Goal: Information Seeking & Learning: Learn about a topic

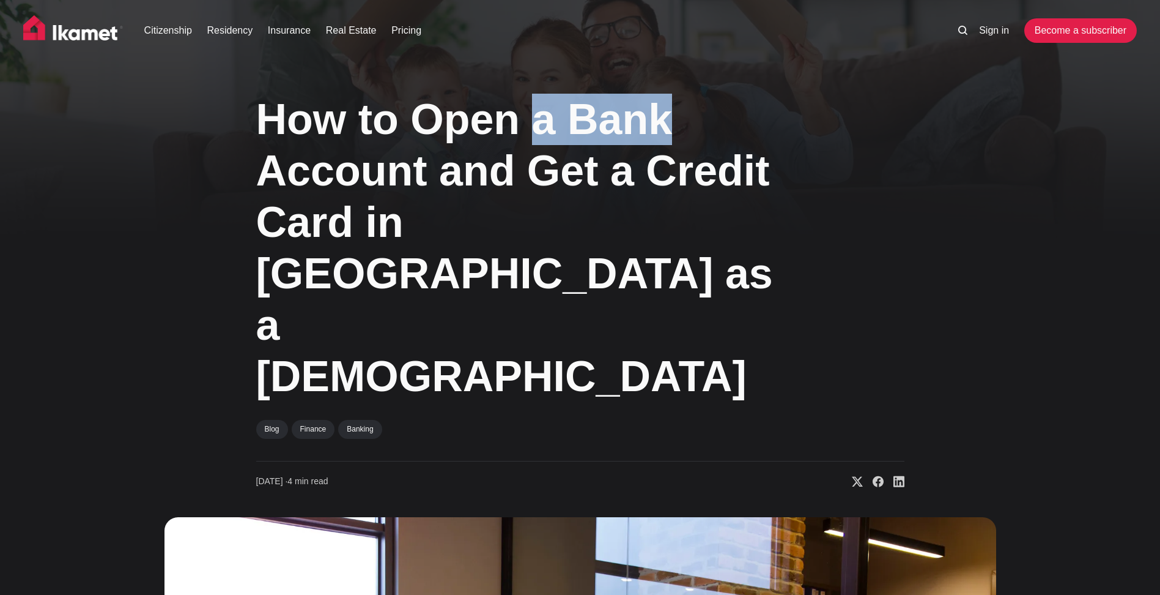
drag, startPoint x: 590, startPoint y: 118, endPoint x: 662, endPoint y: 146, distance: 77.5
click at [662, 143] on h1 "How to Open a Bank Account and Get a Credit Card in [GEOGRAPHIC_DATA] as a [DEM…" at bounding box center [519, 248] width 526 height 308
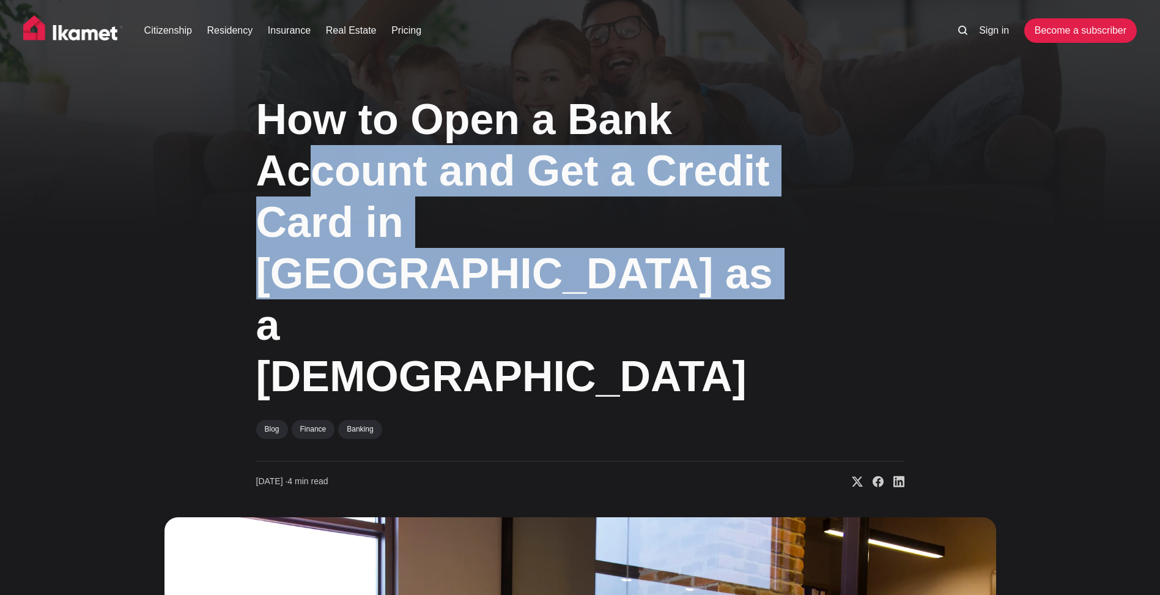
drag, startPoint x: 309, startPoint y: 171, endPoint x: 529, endPoint y: 287, distance: 248.4
click at [529, 287] on h1 "How to Open a Bank Account and Get a Credit Card in [GEOGRAPHIC_DATA] as a [DEM…" at bounding box center [519, 248] width 526 height 308
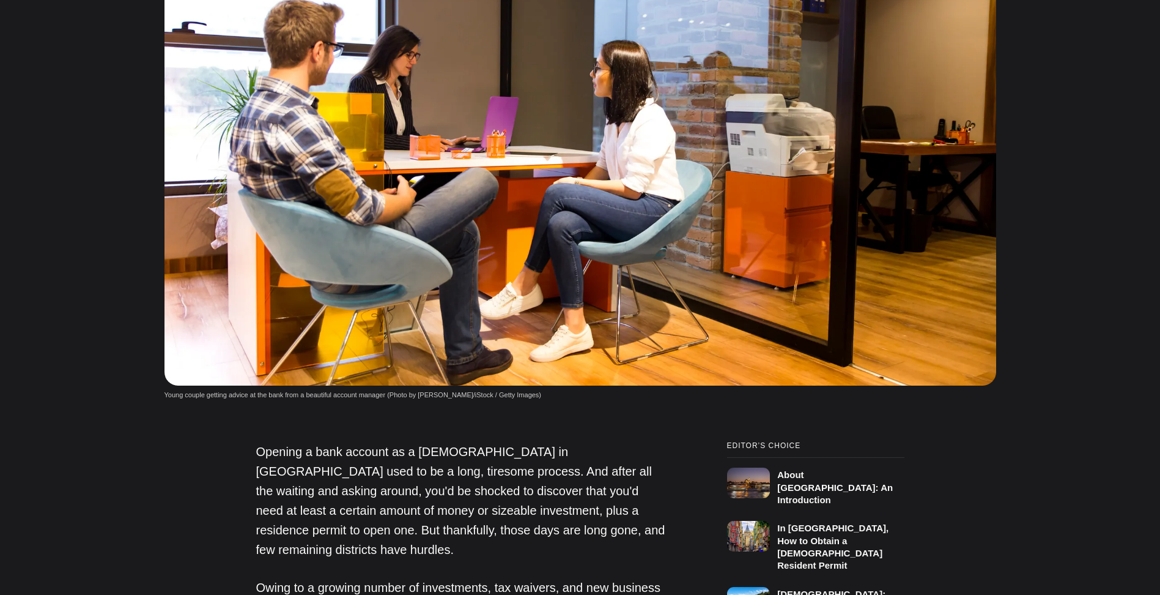
scroll to position [612, 0]
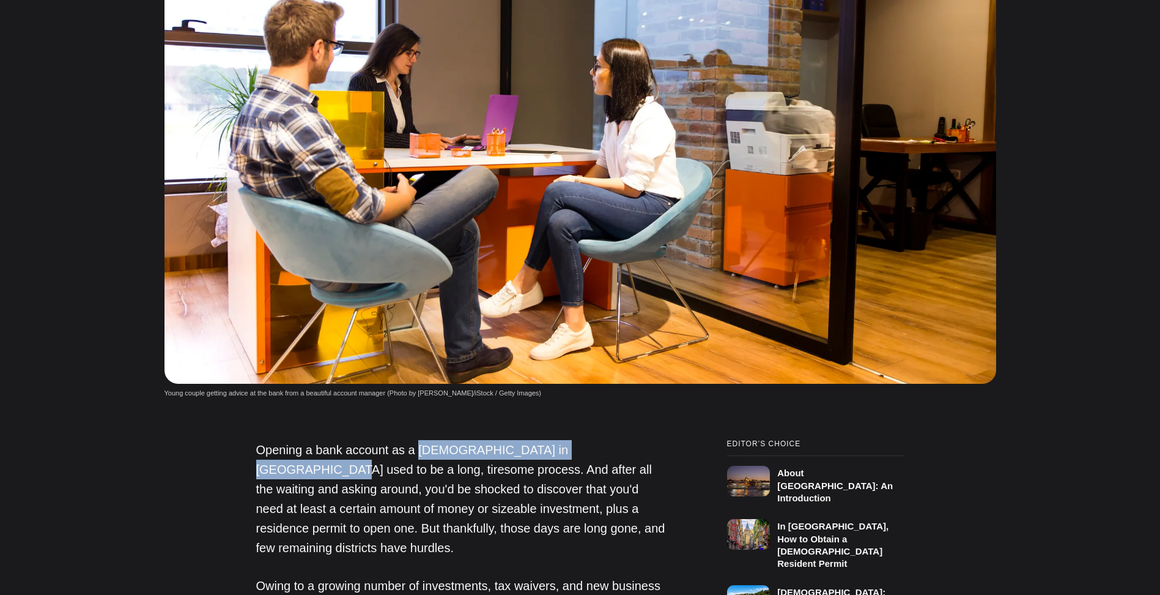
drag, startPoint x: 472, startPoint y: 348, endPoint x: 587, endPoint y: 352, distance: 115.0
click at [613, 440] on p "Opening a bank account as a [DEMOGRAPHIC_DATA] in [GEOGRAPHIC_DATA] used to be …" at bounding box center [461, 498] width 410 height 117
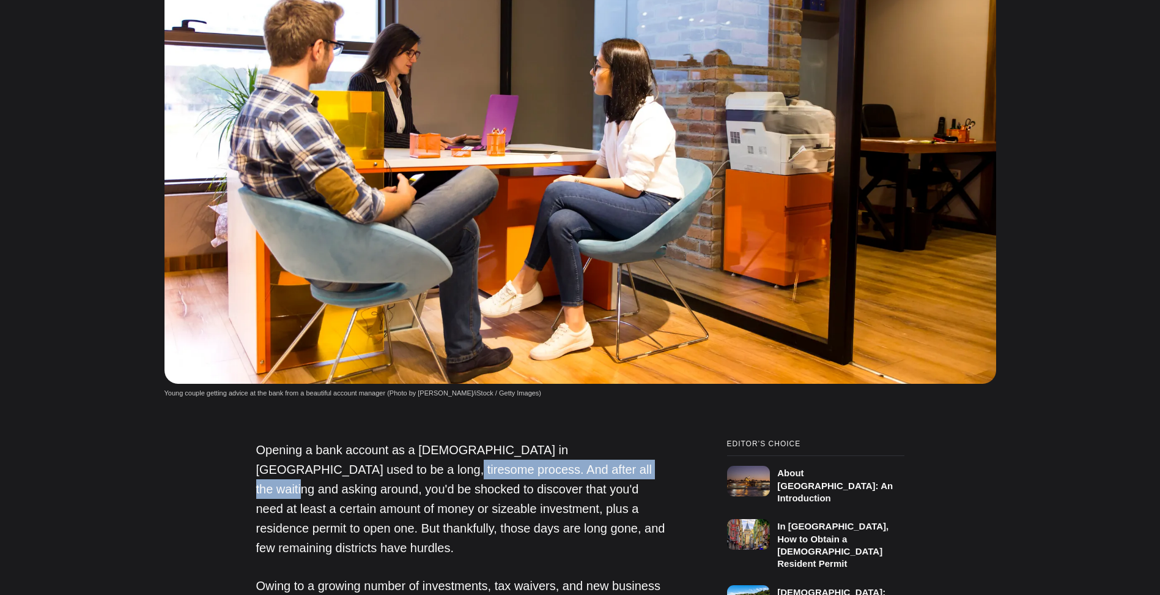
drag, startPoint x: 477, startPoint y: 366, endPoint x: 593, endPoint y: 374, distance: 115.9
click at [589, 440] on p "Opening a bank account as a [DEMOGRAPHIC_DATA] in [GEOGRAPHIC_DATA] used to be …" at bounding box center [461, 498] width 410 height 117
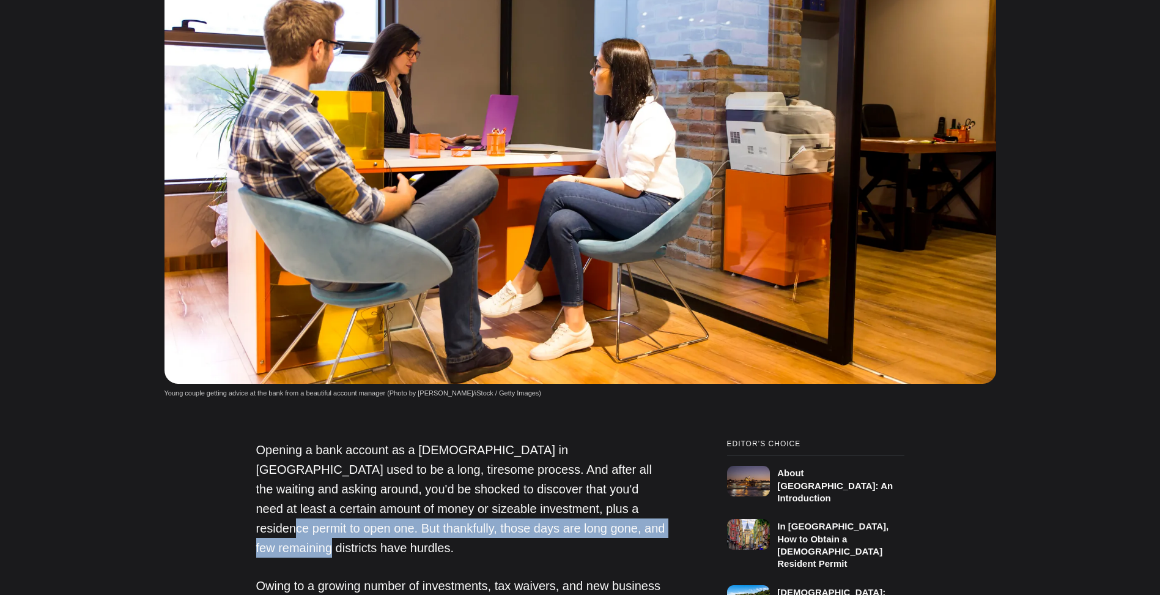
drag, startPoint x: 558, startPoint y: 406, endPoint x: 598, endPoint y: 426, distance: 44.9
click at [598, 440] on p "Opening a bank account as a [DEMOGRAPHIC_DATA] in [GEOGRAPHIC_DATA] used to be …" at bounding box center [461, 498] width 410 height 117
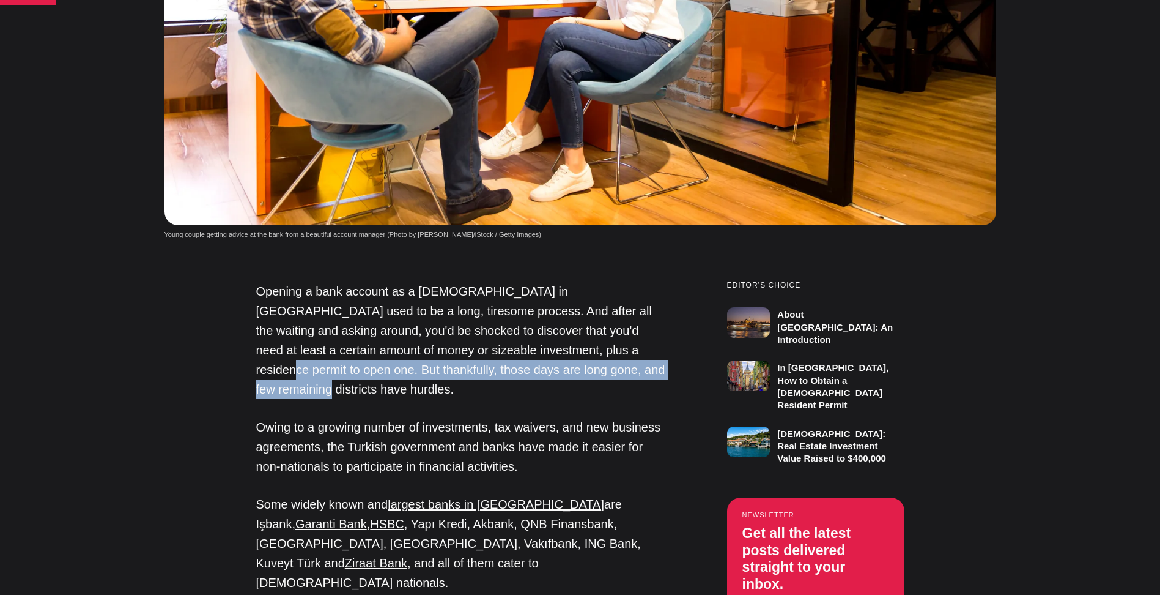
scroll to position [795, 0]
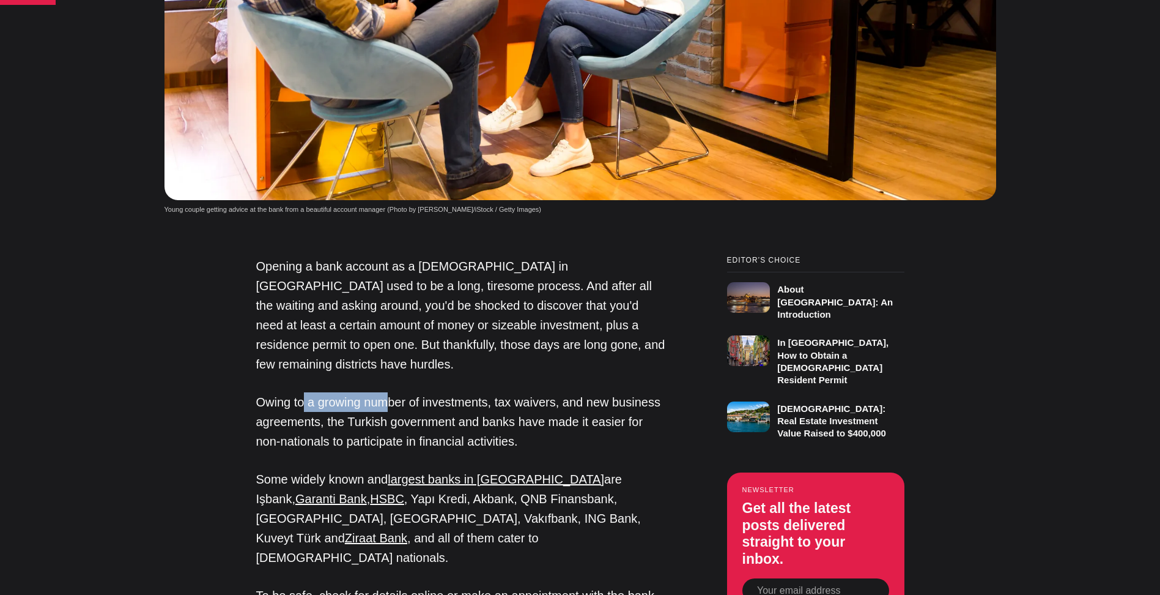
drag, startPoint x: 305, startPoint y: 283, endPoint x: 440, endPoint y: 283, distance: 135.2
click at [399, 392] on p "Owing to a growing number of investments, tax waivers, and new business agreeme…" at bounding box center [461, 421] width 410 height 59
drag, startPoint x: 449, startPoint y: 283, endPoint x: 535, endPoint y: 281, distance: 85.6
click at [527, 392] on p "Owing to a growing number of investments, tax waivers, and new business agreeme…" at bounding box center [461, 421] width 410 height 59
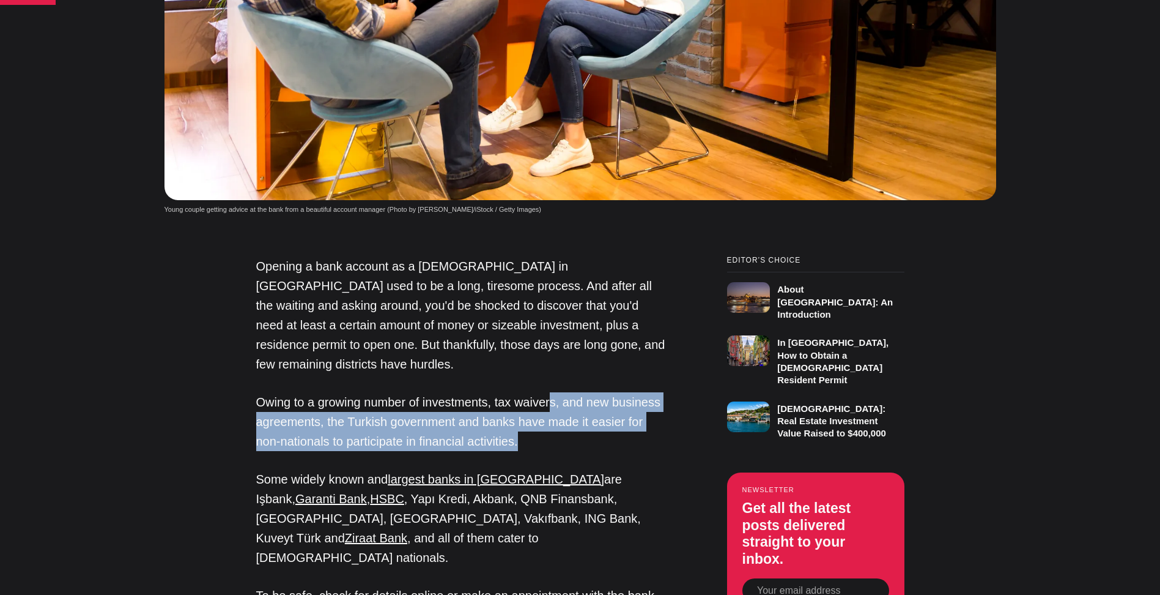
drag, startPoint x: 569, startPoint y: 281, endPoint x: 529, endPoint y: 320, distance: 55.8
click at [529, 392] on p "Owing to a growing number of investments, tax waivers, and new business agreeme…" at bounding box center [461, 421] width 410 height 59
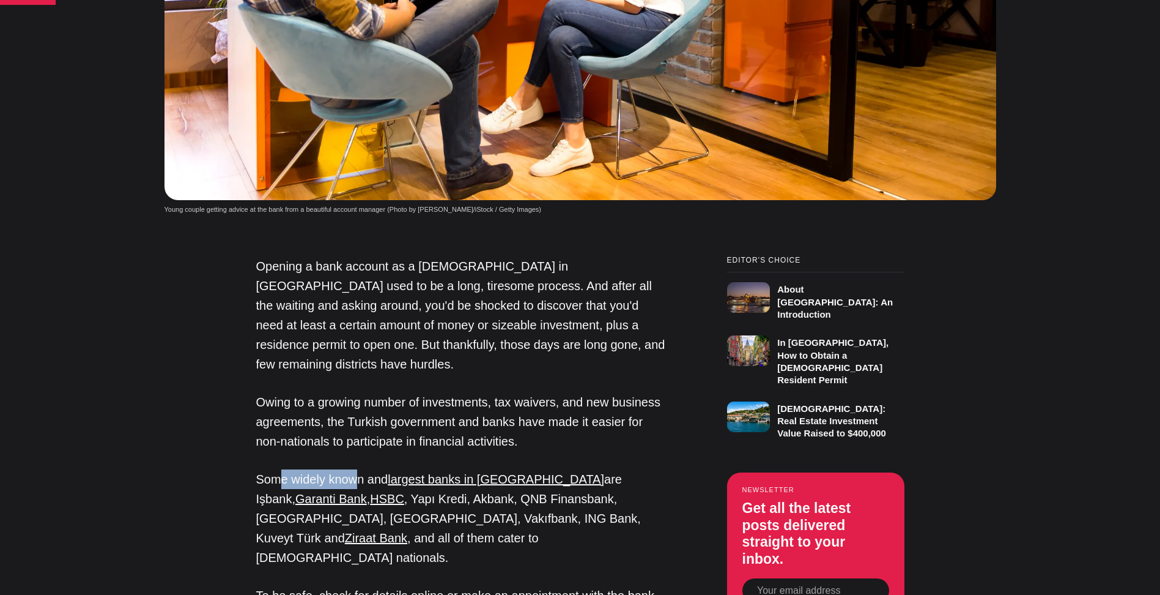
drag, startPoint x: 331, startPoint y: 360, endPoint x: 358, endPoint y: 360, distance: 26.9
click at [358, 469] on p "Some widely known and largest banks in [GEOGRAPHIC_DATA] are Işbank, Garanti Ba…" at bounding box center [461, 518] width 410 height 98
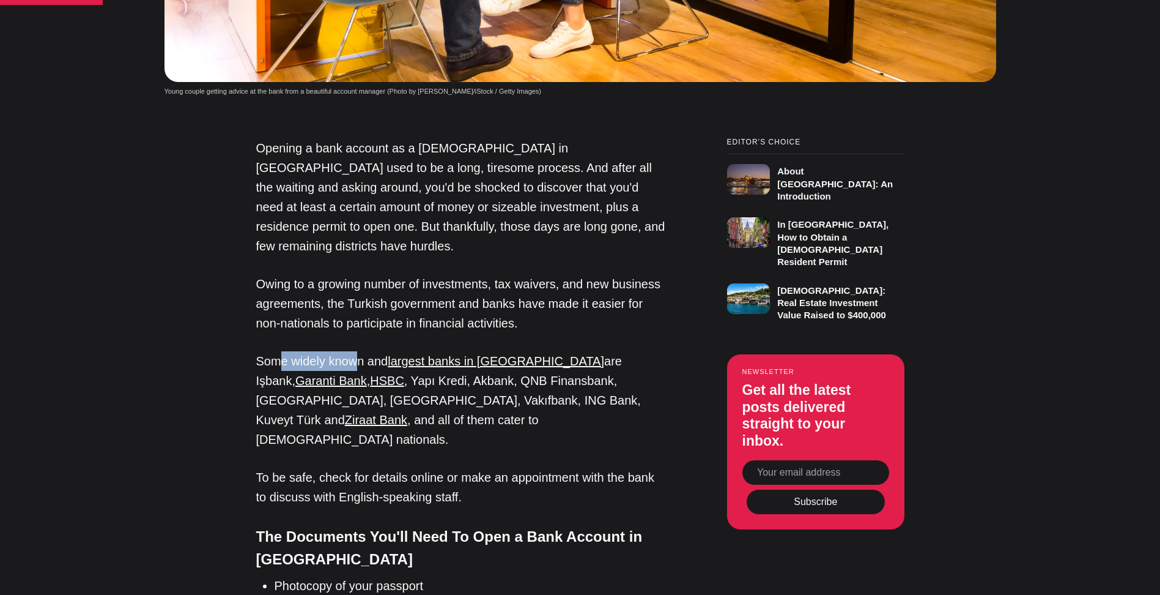
scroll to position [917, 0]
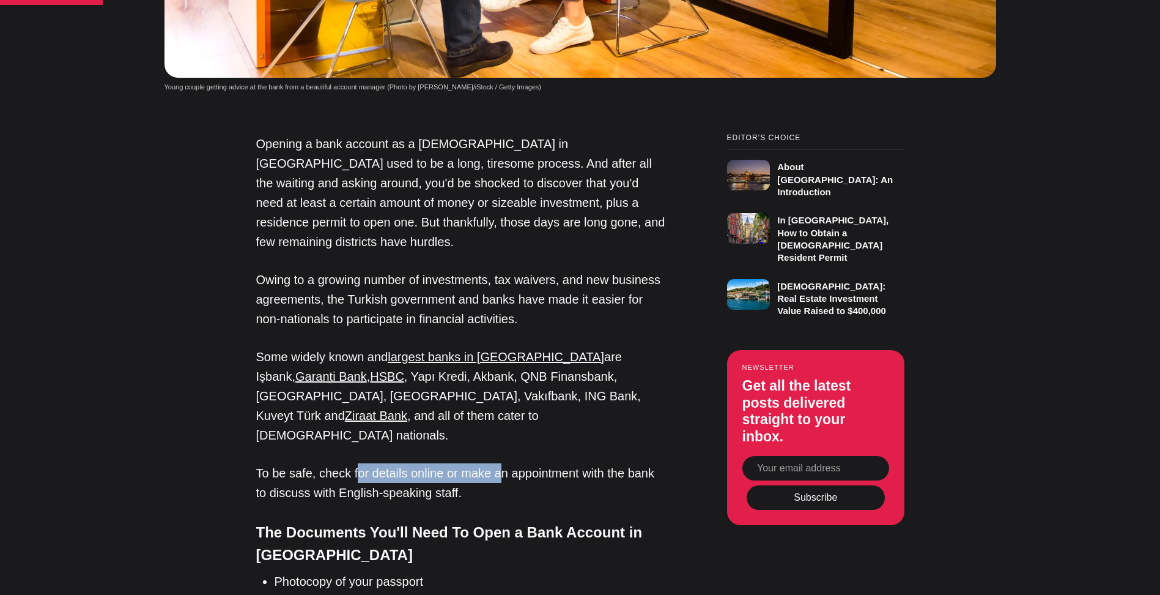
drag, startPoint x: 356, startPoint y: 331, endPoint x: 499, endPoint y: 331, distance: 143.1
click at [498, 463] on p "To be safe, check for details online or make an appointment with the bank to di…" at bounding box center [461, 482] width 410 height 39
click at [423, 463] on p "To be safe, check for details online or make an appointment with the bank to di…" at bounding box center [461, 482] width 410 height 39
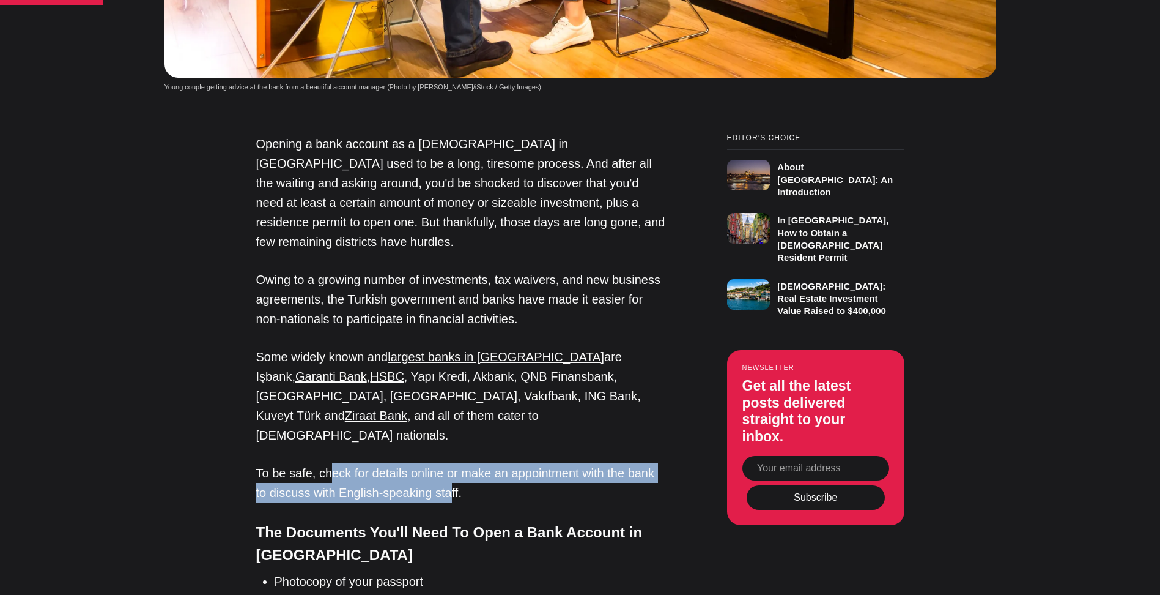
drag, startPoint x: 450, startPoint y: 348, endPoint x: 326, endPoint y: 333, distance: 124.5
click at [326, 463] on p "To be safe, check for details online or make an appointment with the bank to di…" at bounding box center [461, 482] width 410 height 39
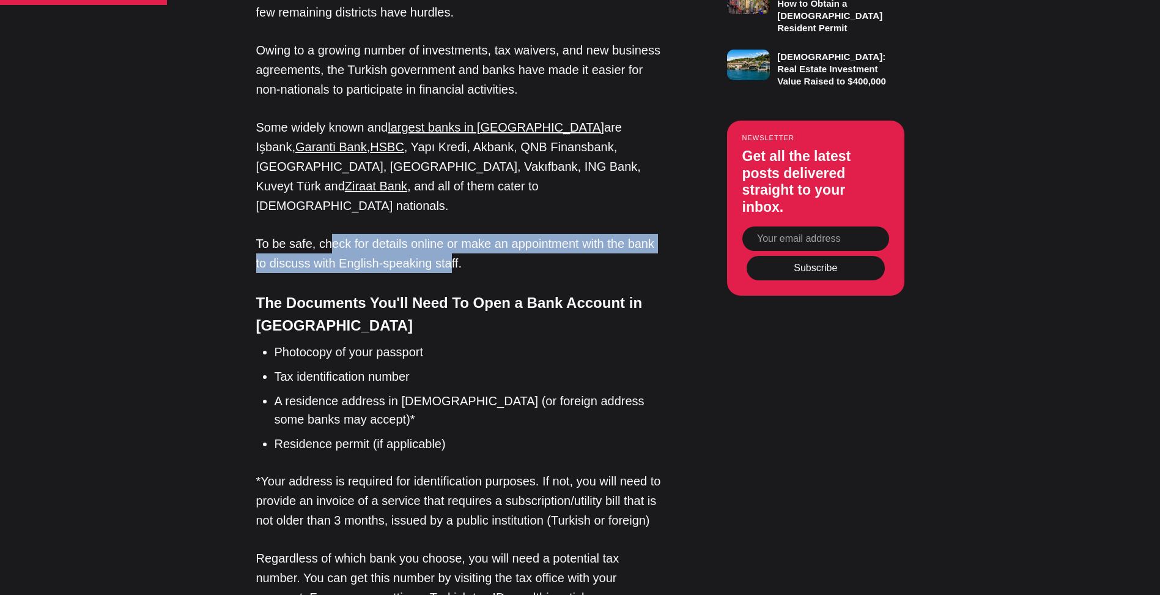
scroll to position [1162, 0]
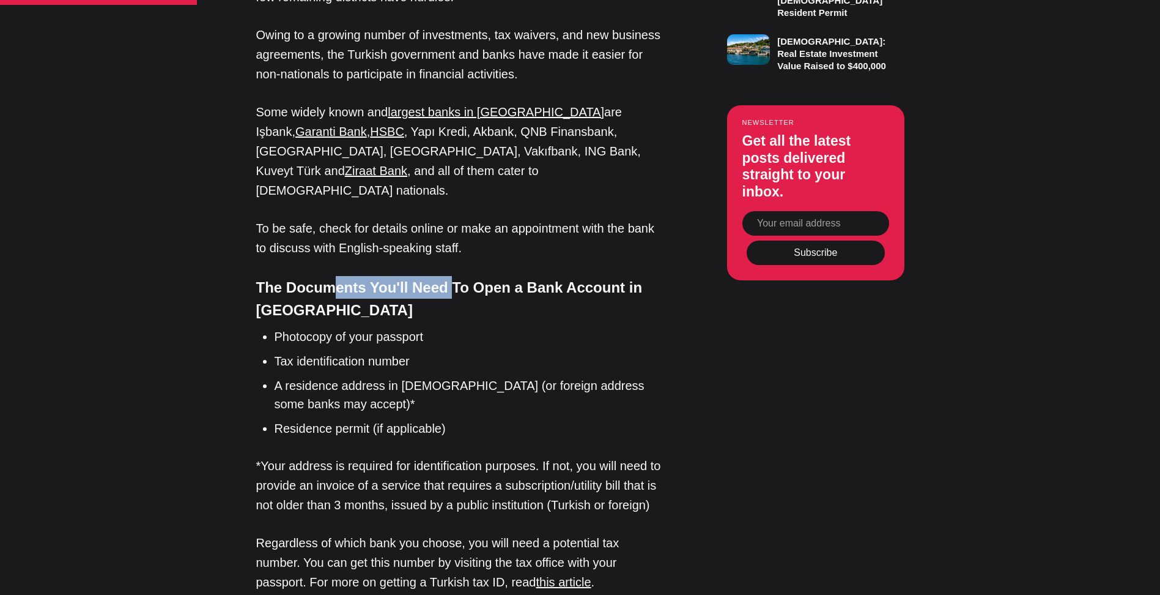
drag, startPoint x: 413, startPoint y: 148, endPoint x: 452, endPoint y: 148, distance: 39.1
click at [452, 276] on h4 "The Documents You'll Need To Open a Bank Account in [GEOGRAPHIC_DATA]" at bounding box center [461, 298] width 410 height 45
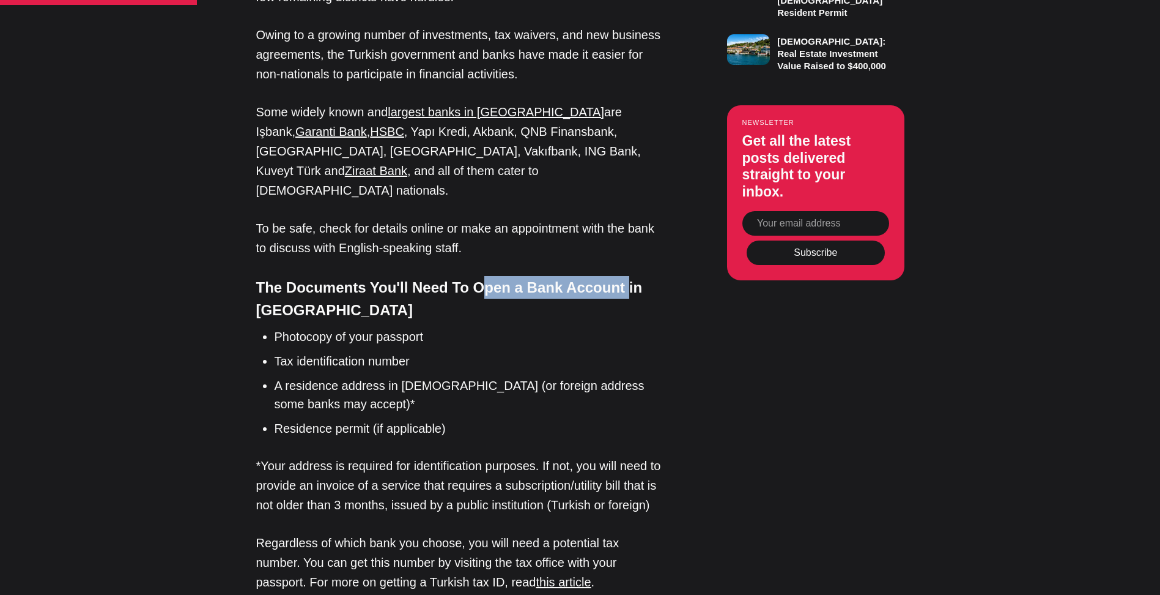
drag, startPoint x: 478, startPoint y: 144, endPoint x: 624, endPoint y: 151, distance: 146.3
click at [624, 276] on h4 "The Documents You'll Need To Open a Bank Account in [GEOGRAPHIC_DATA]" at bounding box center [461, 298] width 410 height 45
drag, startPoint x: 393, startPoint y: 195, endPoint x: 421, endPoint y: 195, distance: 28.1
click at [421, 327] on li "Photocopy of your passport" at bounding box center [470, 336] width 391 height 18
drag, startPoint x: 303, startPoint y: 222, endPoint x: 332, endPoint y: 222, distance: 28.1
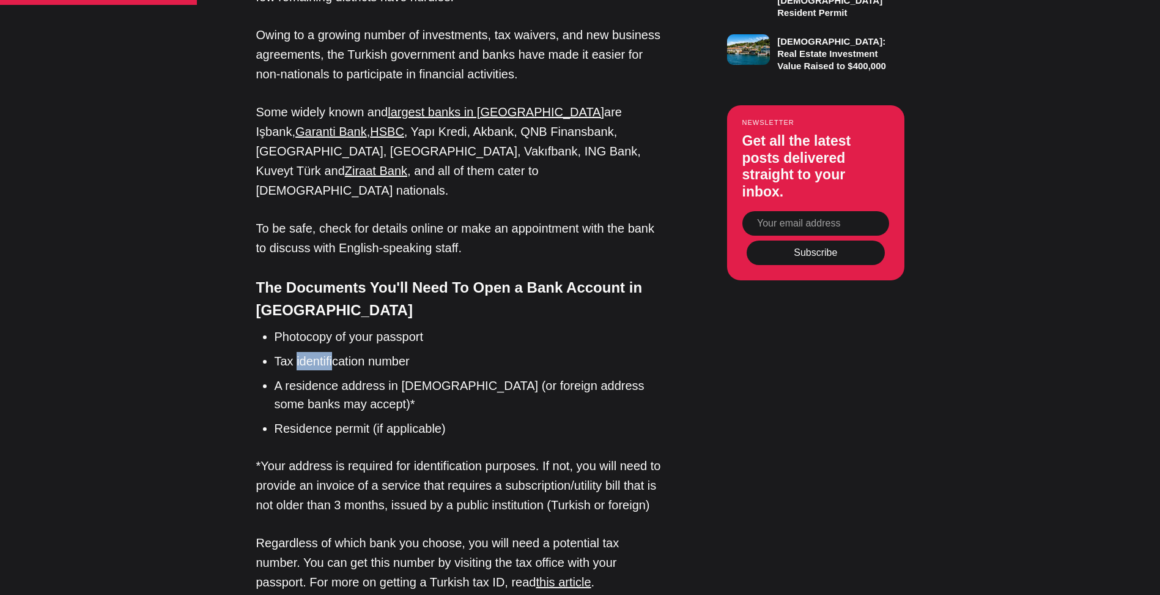
click at [332, 352] on li "Tax identification number" at bounding box center [470, 361] width 391 height 18
click at [379, 352] on li "Tax identification number" at bounding box center [470, 361] width 391 height 18
drag, startPoint x: 401, startPoint y: 221, endPoint x: 305, endPoint y: 220, distance: 96.0
click at [310, 352] on li "Tax identification number" at bounding box center [470, 361] width 391 height 18
drag, startPoint x: 336, startPoint y: 244, endPoint x: 480, endPoint y: 242, distance: 143.7
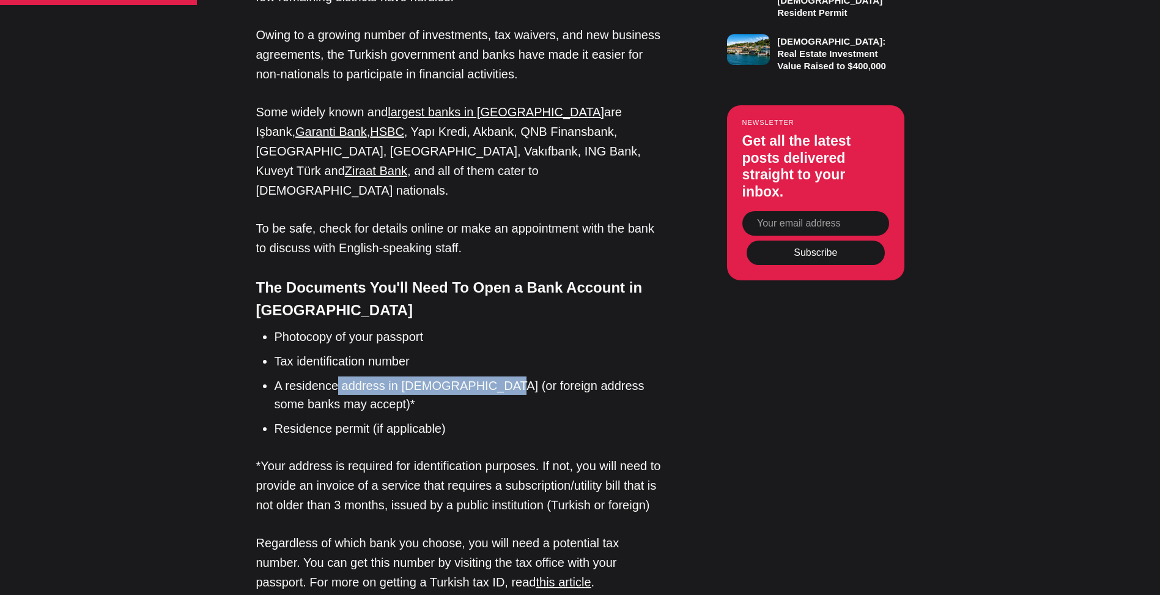
click at [480, 376] on li "A residence address in [DEMOGRAPHIC_DATA] (or foreign address some banks may ac…" at bounding box center [470, 394] width 391 height 37
drag, startPoint x: 593, startPoint y: 243, endPoint x: 444, endPoint y: 243, distance: 149.2
click at [451, 376] on li "A residence address in [DEMOGRAPHIC_DATA] (or foreign address some banks may ac…" at bounding box center [470, 394] width 391 height 37
click at [442, 376] on li "A residence address in [DEMOGRAPHIC_DATA] (or foreign address some banks may ac…" at bounding box center [470, 394] width 391 height 37
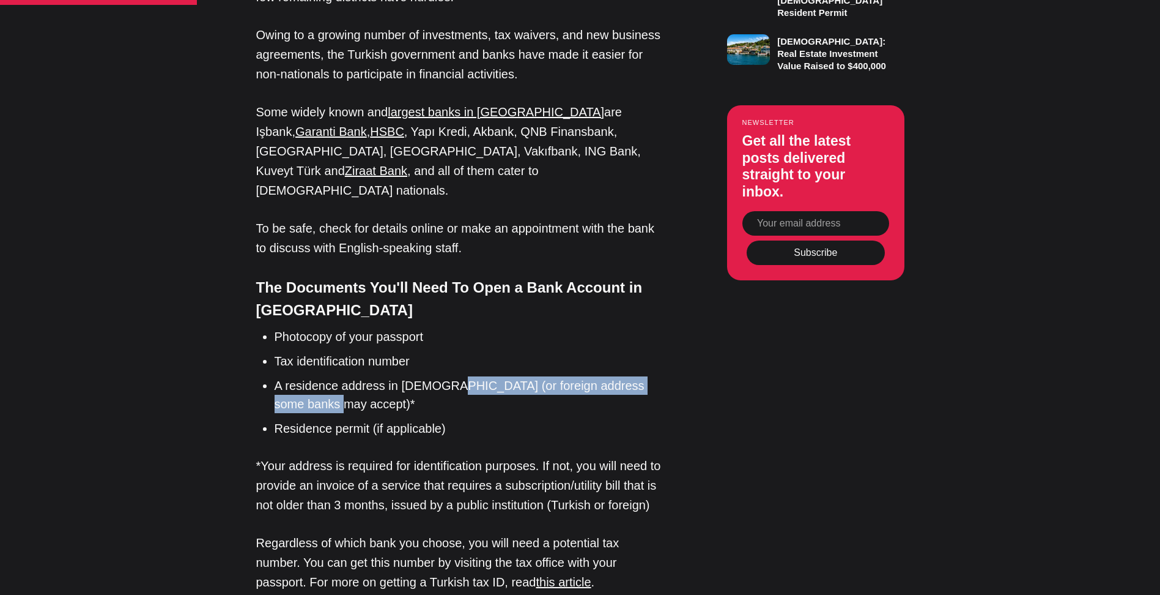
drag, startPoint x: 442, startPoint y: 243, endPoint x: 352, endPoint y: 258, distance: 90.5
click at [352, 376] on li "A residence address in [DEMOGRAPHIC_DATA] (or foreign address some banks may ac…" at bounding box center [470, 394] width 391 height 37
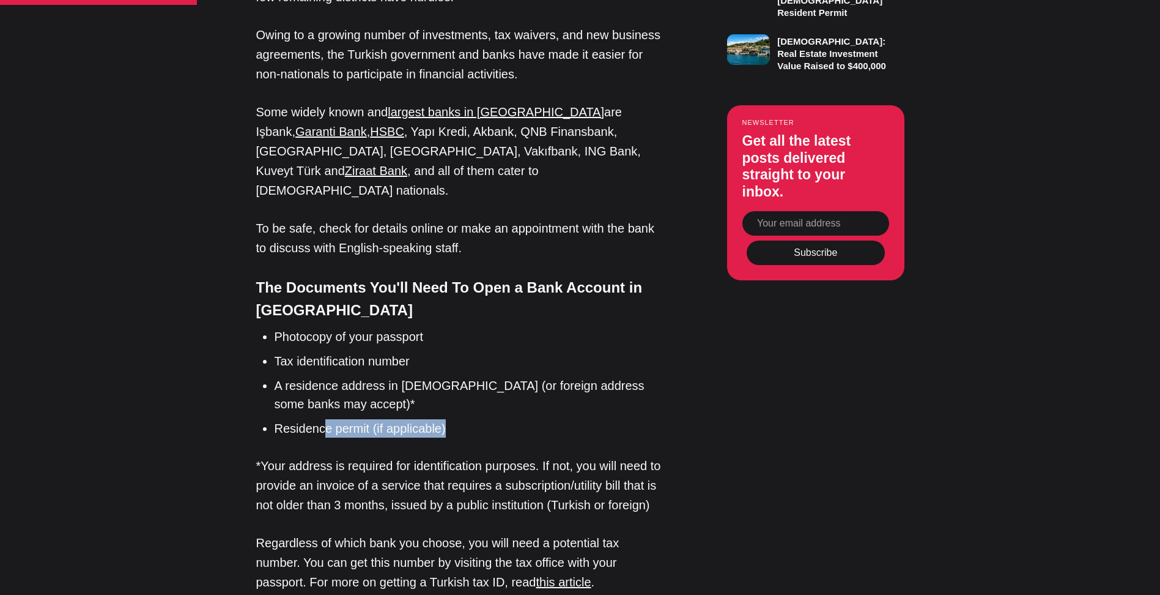
drag, startPoint x: 358, startPoint y: 286, endPoint x: 467, endPoint y: 286, distance: 108.9
click at [467, 419] on li "Residence permit (if applicable)" at bounding box center [470, 428] width 391 height 18
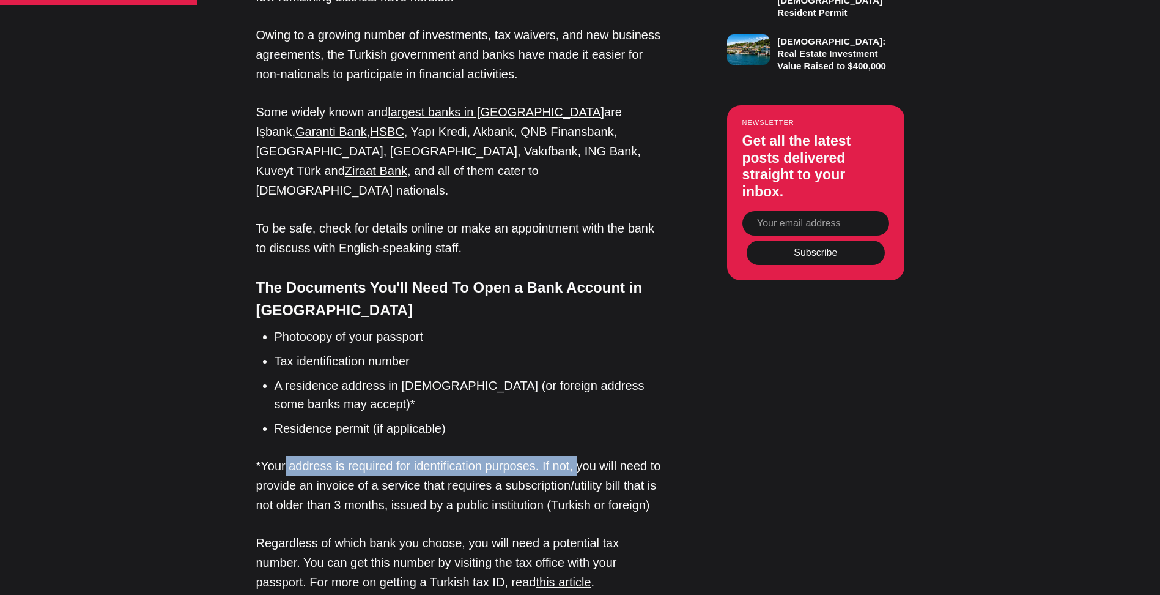
drag, startPoint x: 305, startPoint y: 322, endPoint x: 602, endPoint y: 334, distance: 297.5
click at [593, 456] on p "*Your address is required for identification purposes. If not, you will need to…" at bounding box center [461, 485] width 410 height 59
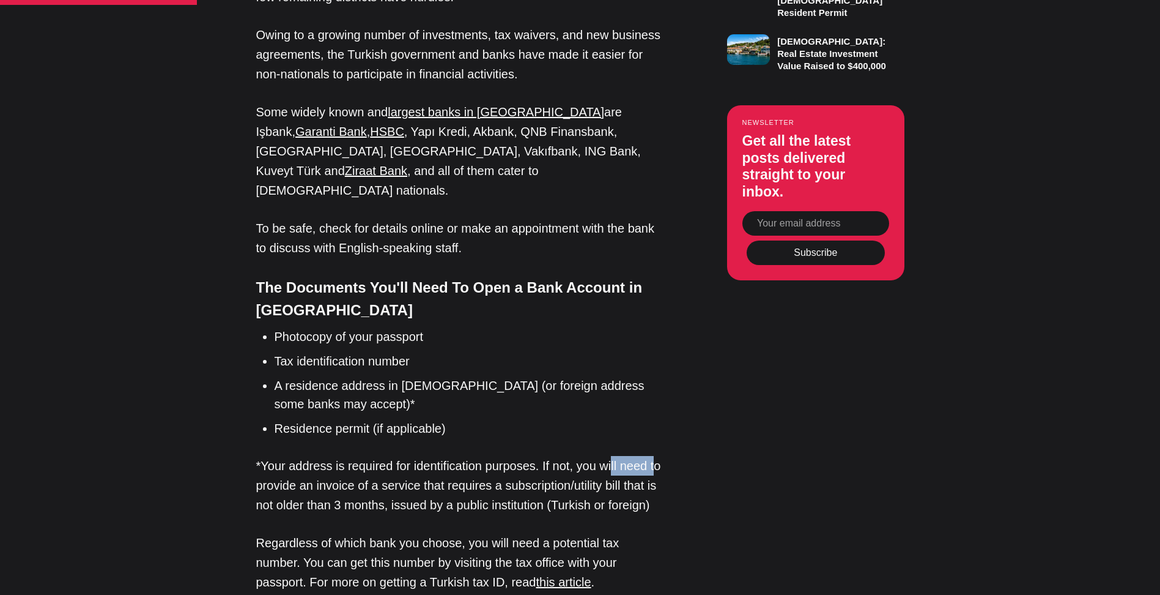
drag, startPoint x: 616, startPoint y: 322, endPoint x: 656, endPoint y: 322, distance: 40.4
click at [656, 456] on p "*Your address is required for identification purposes. If not, you will need to…" at bounding box center [461, 485] width 410 height 59
drag, startPoint x: 336, startPoint y: 343, endPoint x: 396, endPoint y: 344, distance: 59.9
click at [396, 456] on p "*Your address is required for identification purposes. If not, you will need to…" at bounding box center [461, 485] width 410 height 59
drag, startPoint x: 487, startPoint y: 344, endPoint x: 501, endPoint y: 344, distance: 14.1
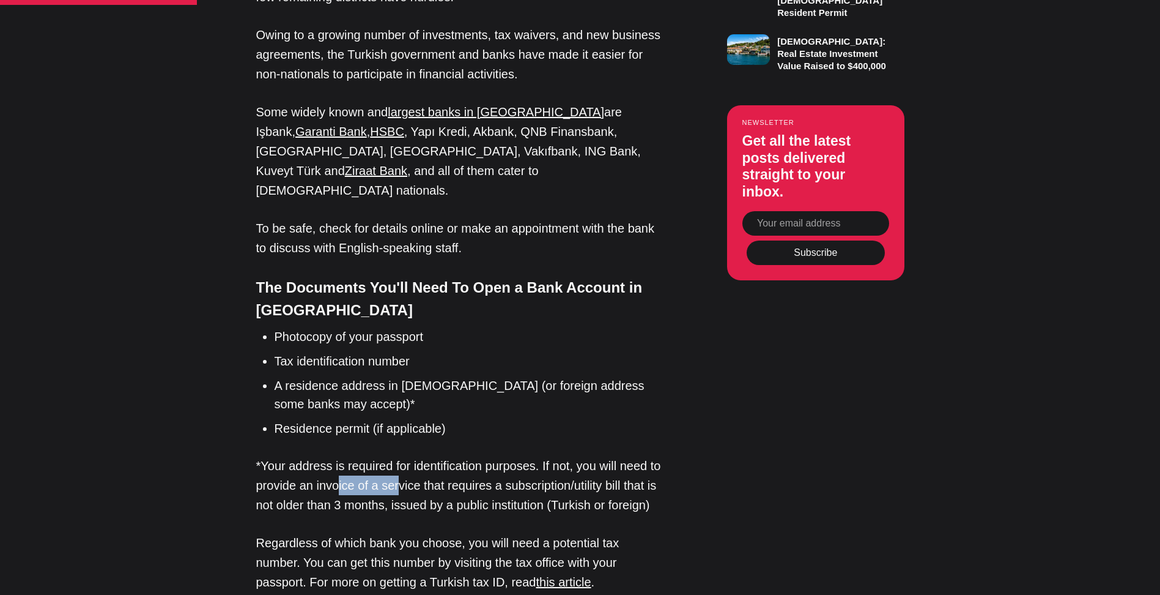
click at [496, 456] on p "*Your address is required for identification purposes. If not, you will need to…" at bounding box center [461, 485] width 410 height 59
drag, startPoint x: 504, startPoint y: 344, endPoint x: 435, endPoint y: 350, distance: 68.7
click at [434, 456] on p "*Your address is required for identification purposes. If not, you will need to…" at bounding box center [461, 485] width 410 height 59
drag, startPoint x: 545, startPoint y: 343, endPoint x: 502, endPoint y: 343, distance: 42.8
click at [509, 456] on p "*Your address is required for identification purposes. If not, you will need to…" at bounding box center [461, 485] width 410 height 59
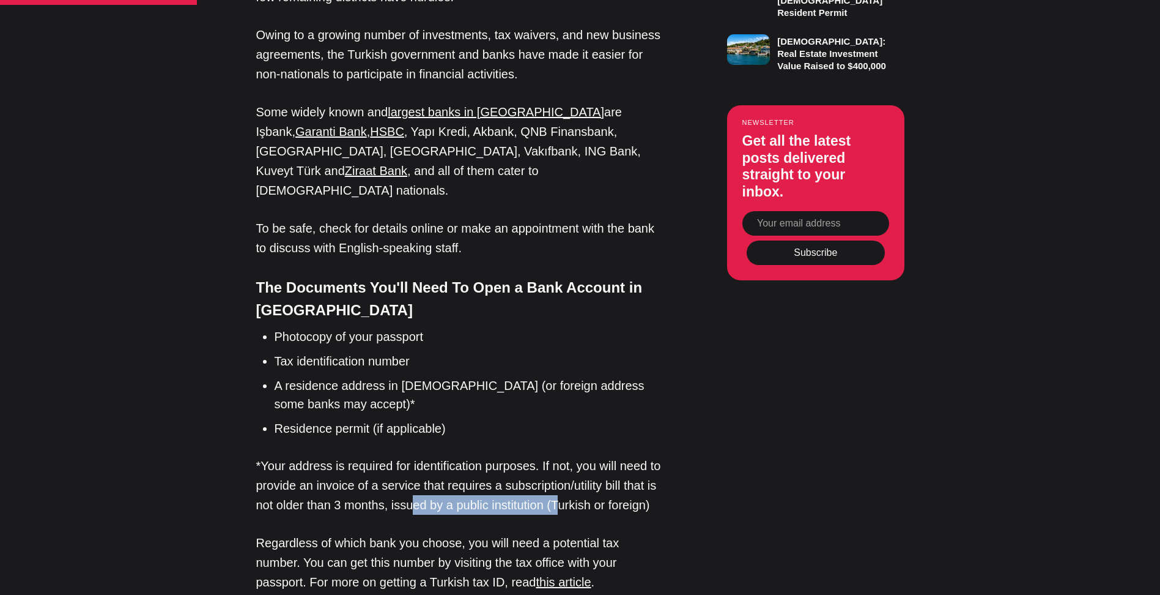
drag, startPoint x: 413, startPoint y: 365, endPoint x: 573, endPoint y: 372, distance: 159.8
click at [566, 456] on p "*Your address is required for identification purposes. If not, you will need to…" at bounding box center [461, 485] width 410 height 59
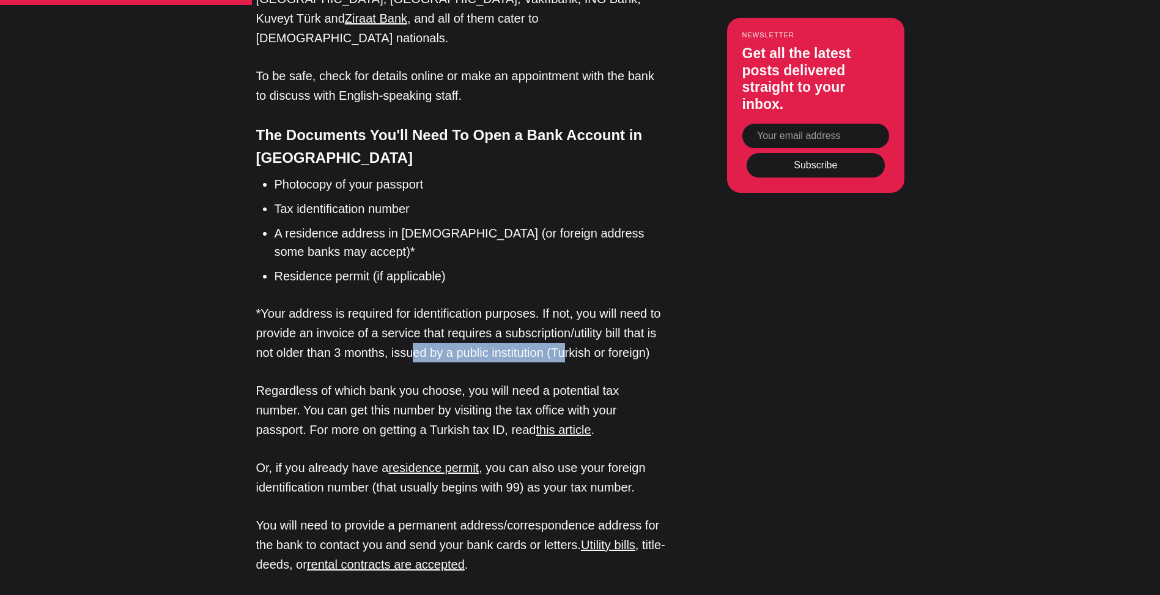
scroll to position [1346, 0]
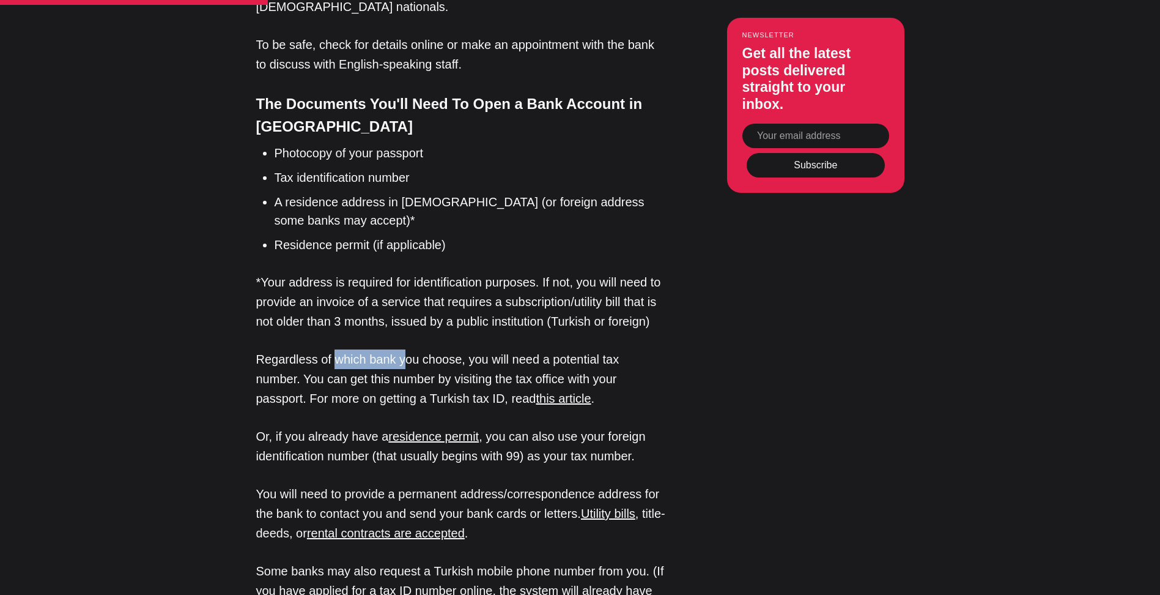
drag, startPoint x: 330, startPoint y: 220, endPoint x: 434, endPoint y: 220, distance: 103.4
click at [408, 349] on p "Regardless of which bank you choose, you will need a potential tax number. You …" at bounding box center [461, 378] width 410 height 59
click at [468, 349] on p "Regardless of which bank you choose, you will need a potential tax number. You …" at bounding box center [461, 378] width 410 height 59
drag, startPoint x: 517, startPoint y: 217, endPoint x: 599, endPoint y: 217, distance: 82.0
click at [590, 349] on p "Regardless of which bank you choose, you will need a potential tax number. You …" at bounding box center [461, 378] width 410 height 59
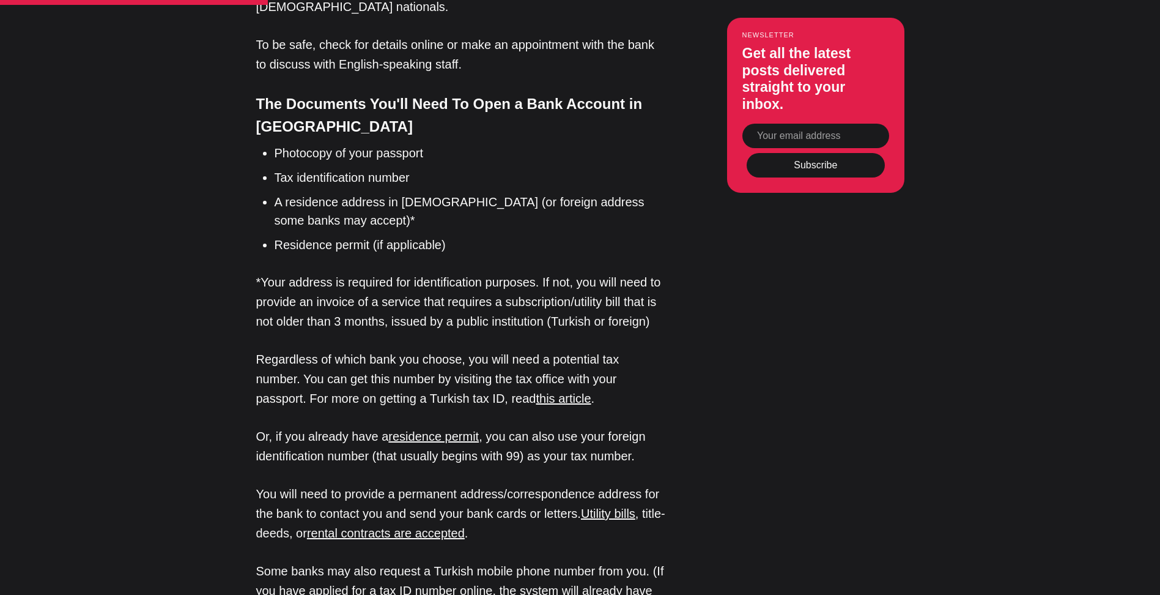
click at [640, 349] on p "Regardless of which bank you choose, you will need a potential tax number. You …" at bounding box center [461, 378] width 410 height 59
drag, startPoint x: 640, startPoint y: 220, endPoint x: 521, endPoint y: 219, distance: 118.7
click at [523, 349] on p "Regardless of which bank you choose, you will need a potential tax number. You …" at bounding box center [461, 378] width 410 height 59
click at [502, 349] on p "Regardless of which bank you choose, you will need a potential tax number. You …" at bounding box center [461, 378] width 410 height 59
drag, startPoint x: 511, startPoint y: 218, endPoint x: 691, endPoint y: 215, distance: 179.2
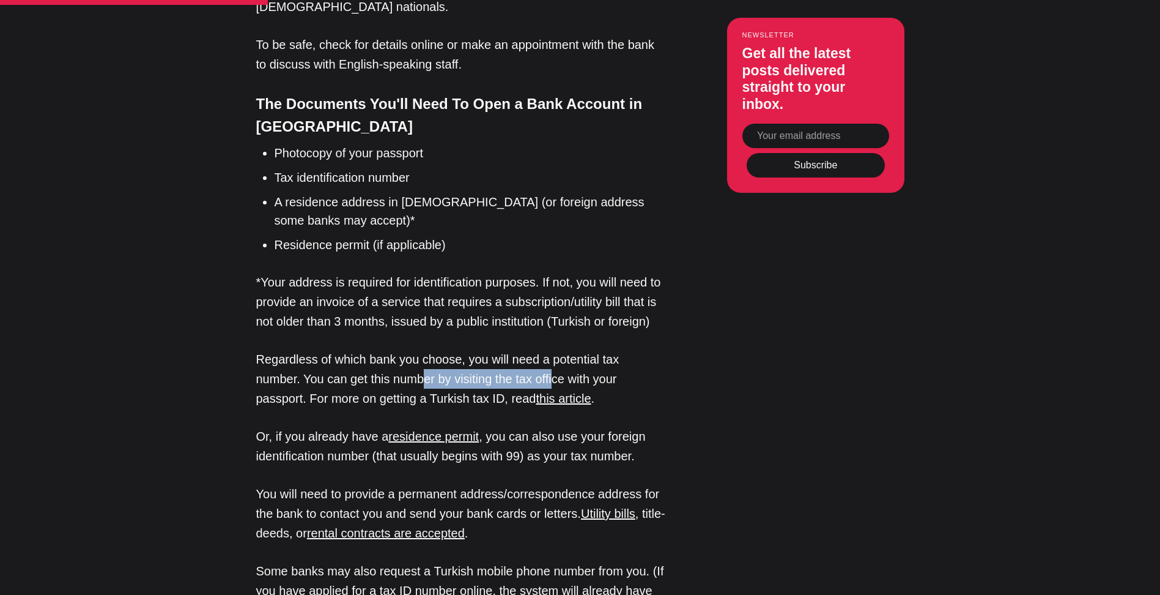
drag, startPoint x: 423, startPoint y: 237, endPoint x: 506, endPoint y: 237, distance: 83.2
click at [506, 349] on p "Regardless of which bank you choose, you will need a potential tax number. You …" at bounding box center [461, 378] width 410 height 59
drag
click at [665, 349] on p "Regardless of which bank you choose, you will need a potential tax number. You …" at bounding box center [461, 378] width 410 height 59
click at [378, 349] on p "Regardless of which bank you choose, you will need a potential tax number. You …" at bounding box center [461, 378] width 410 height 59
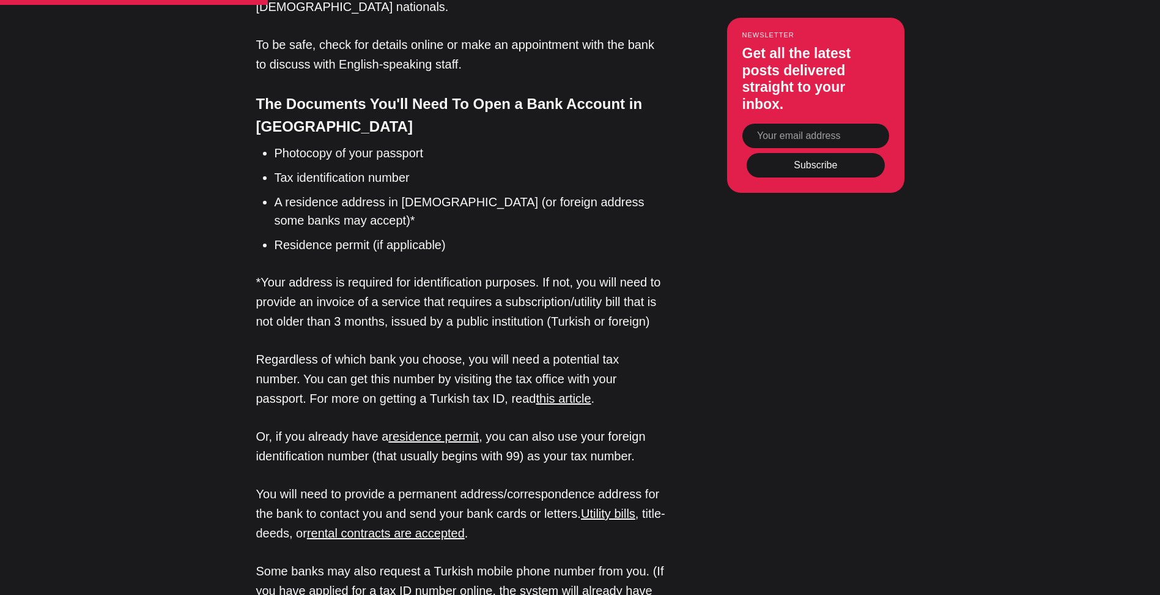
click at [399, 349] on p "Regardless of which bank you choose, you will need a potential tax number. You …" at bounding box center [461, 378] width 410 height 59
click at [346, 349] on p "Regardless of which bank you choose, you will need a potential tax number. You …" at bounding box center [461, 378] width 410 height 59
click at [426, 349] on p "Regardless of which bank you choose, you will need a potential tax number. You …" at bounding box center [461, 378] width 410 height 59
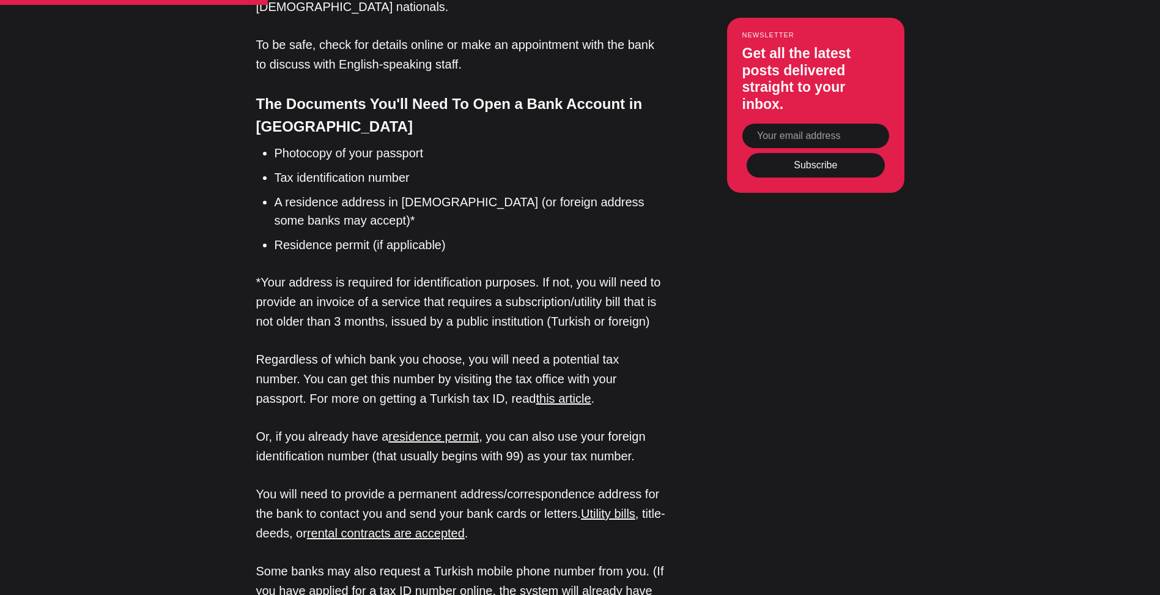
click at [298, 484] on p "You will need to provide a permanent address/correspondence address for the ban…" at bounding box center [461, 513] width 410 height 59
click at [330, 484] on p "You will need to provide a permanent address/correspondence address for the ban…" at bounding box center [461, 513] width 410 height 59
click at [431, 484] on p "You will need to provide a permanent address/correspondence address for the ban…" at bounding box center [461, 513] width 410 height 59
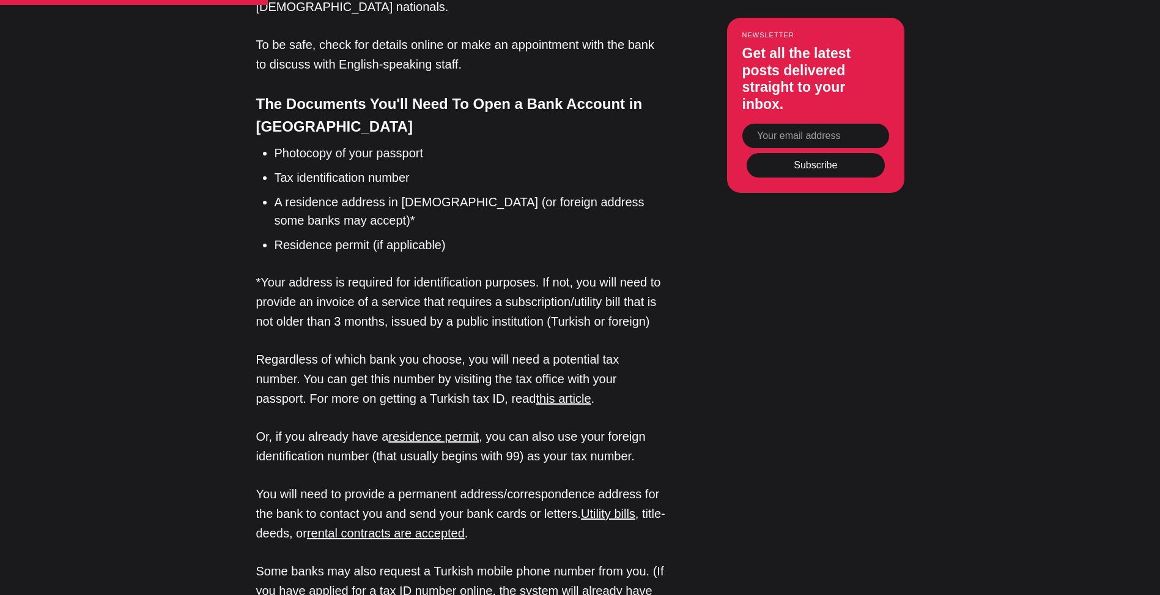
click at [275, 561] on p "Some banks may also request a Turkish mobile phone number from you. (If you hav…" at bounding box center [461, 590] width 410 height 59
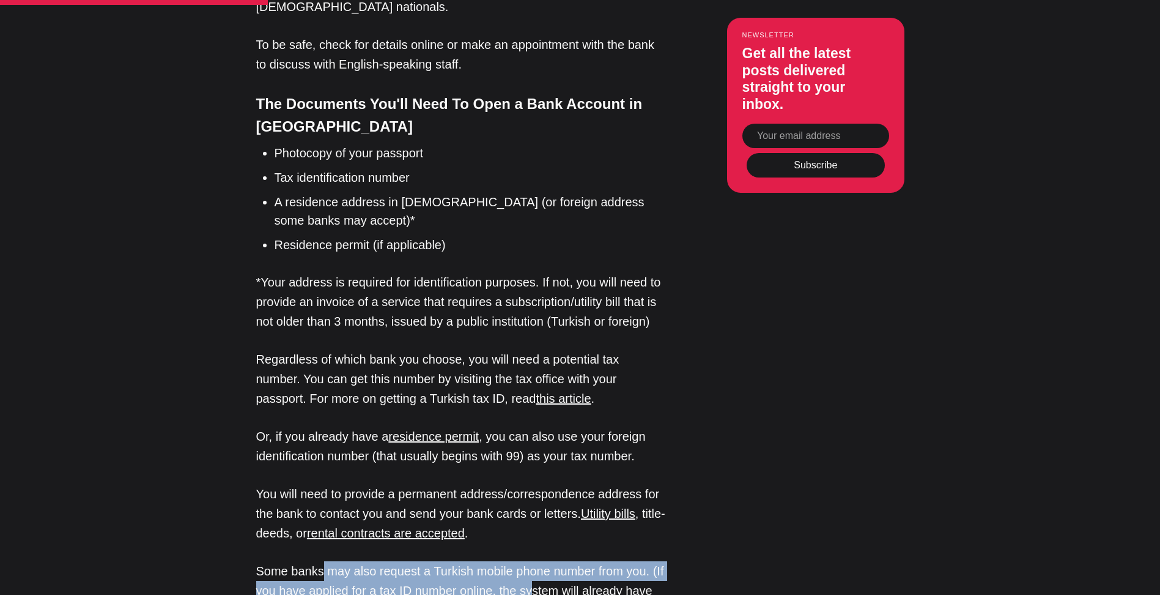
click at [536, 561] on p "Some banks may also request a Turkish mobile phone number from you. (If you hav…" at bounding box center [461, 590] width 410 height 59
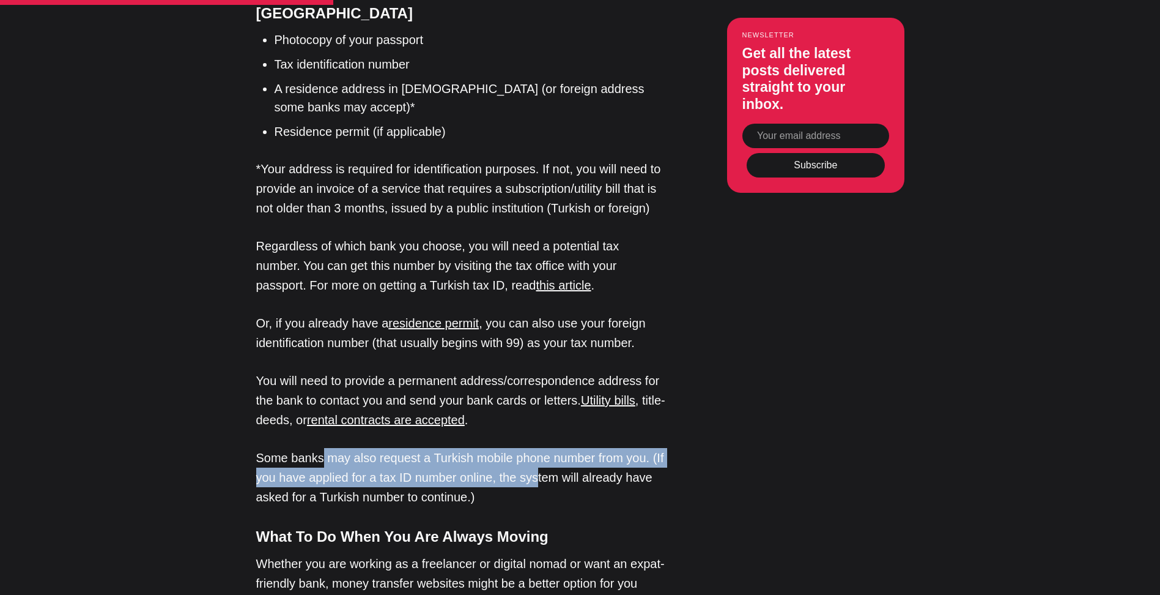
scroll to position [1529, 0]
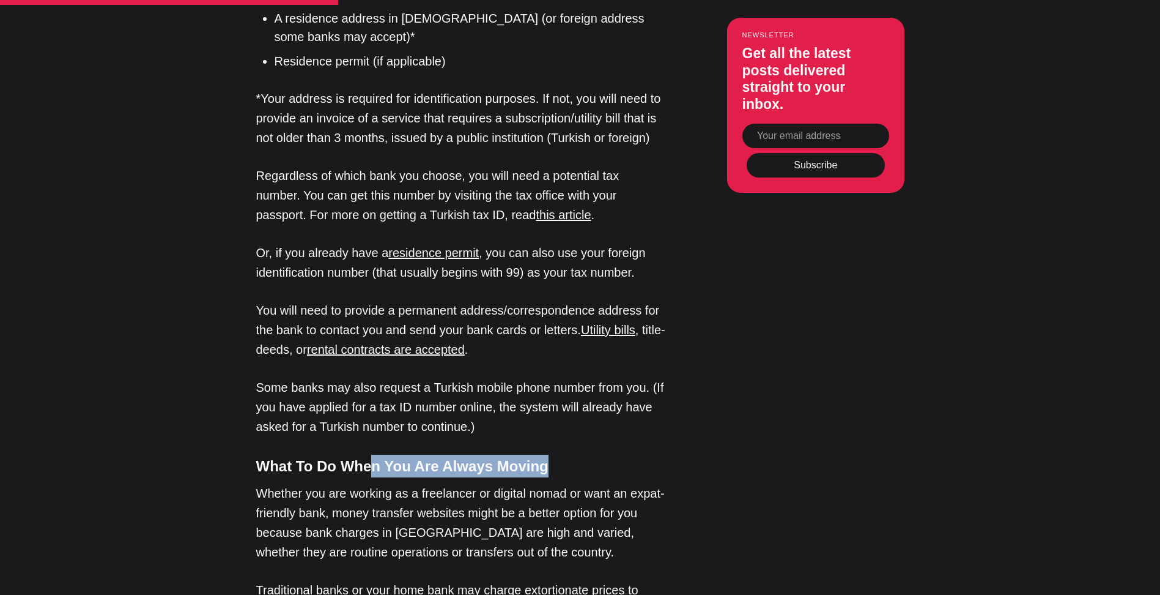
click at [585, 454] on h4 "What To Do When You Are Always Moving" at bounding box center [461, 465] width 410 height 23
click at [440, 483] on p "Whether you are working as a freelancer or digital nomad or want an expat-frien…" at bounding box center [461, 522] width 410 height 78
click at [554, 454] on h4 "What To Do When You Are Always Moving" at bounding box center [461, 465] width 410 height 23
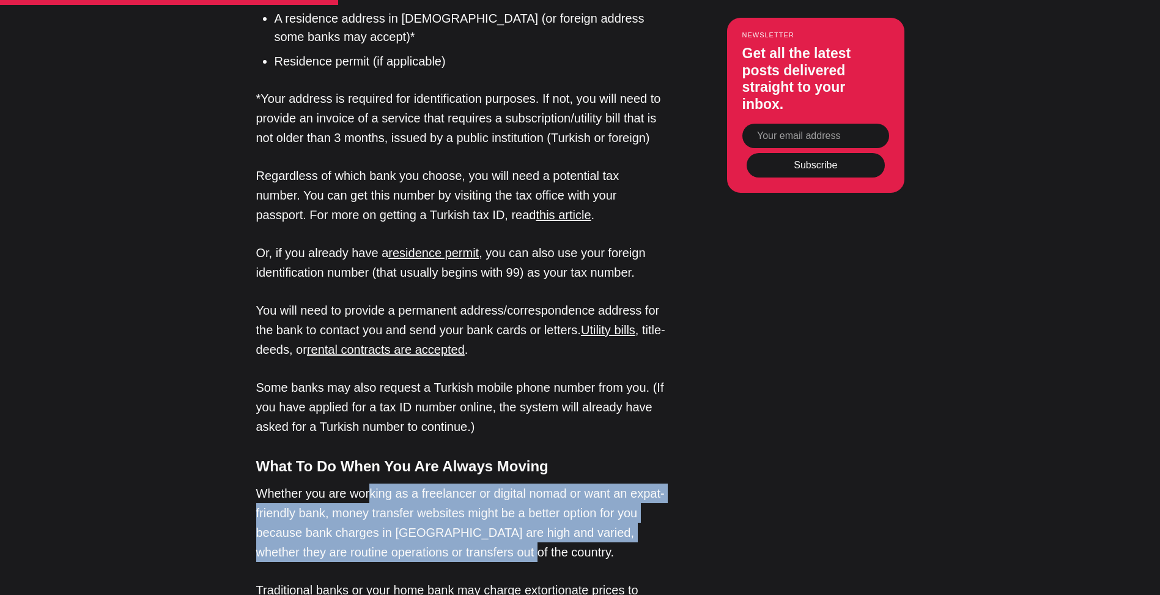
click at [505, 483] on p "Whether you are working as a freelancer or digital nomad or want an expat-frien…" at bounding box center [461, 522] width 410 height 78
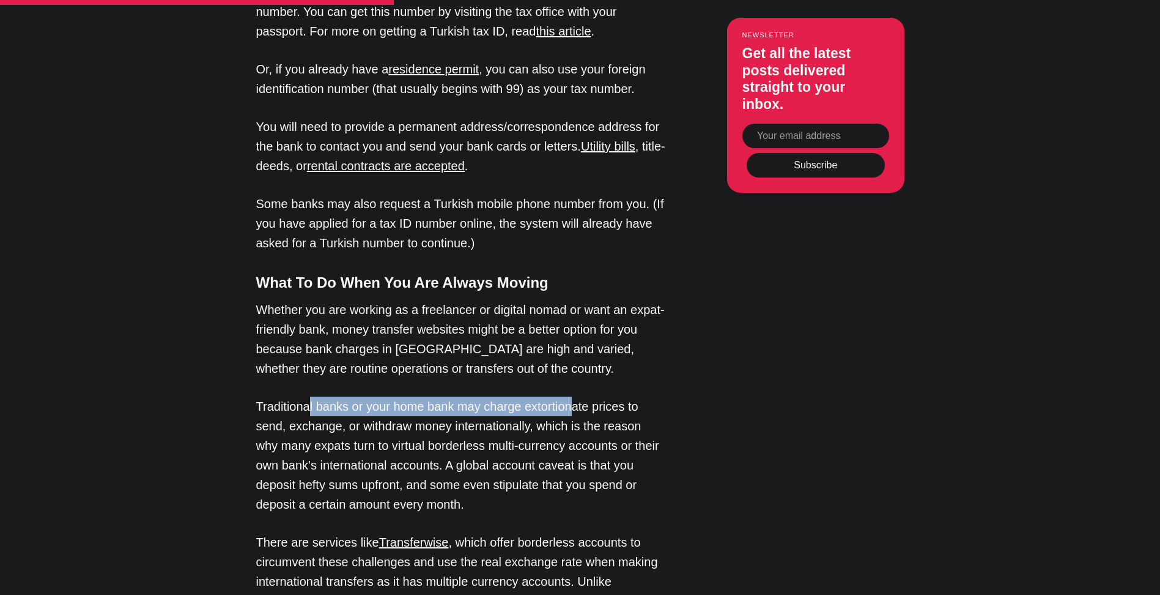
scroll to position [1774, 0]
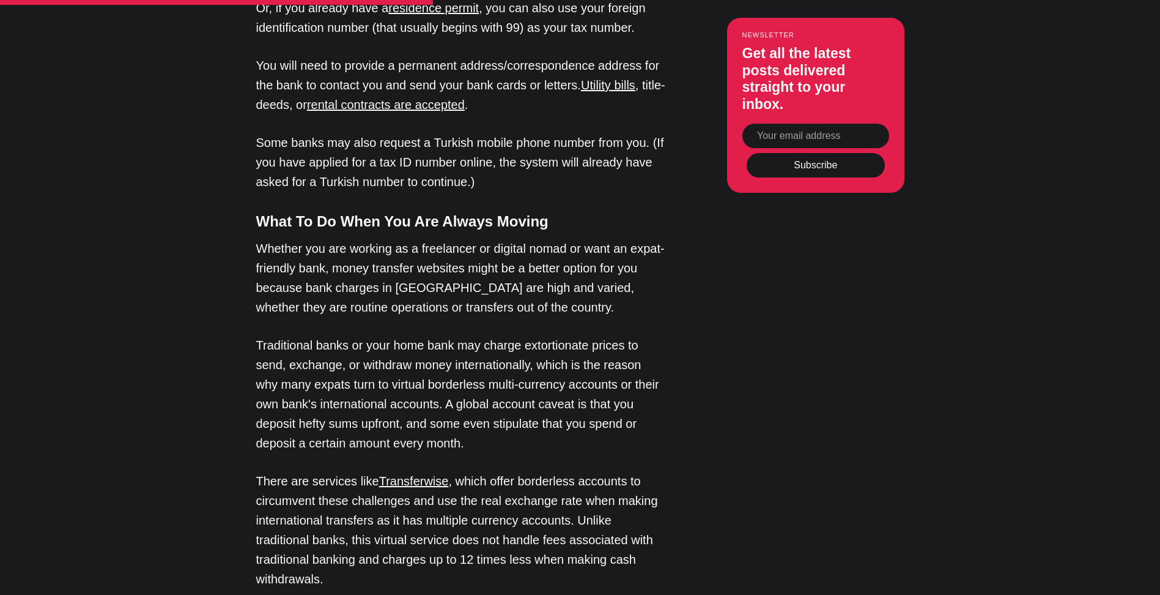
click at [550, 335] on p "Traditional banks or your home bank may charge extortionate prices to send, exc…" at bounding box center [461, 393] width 410 height 117
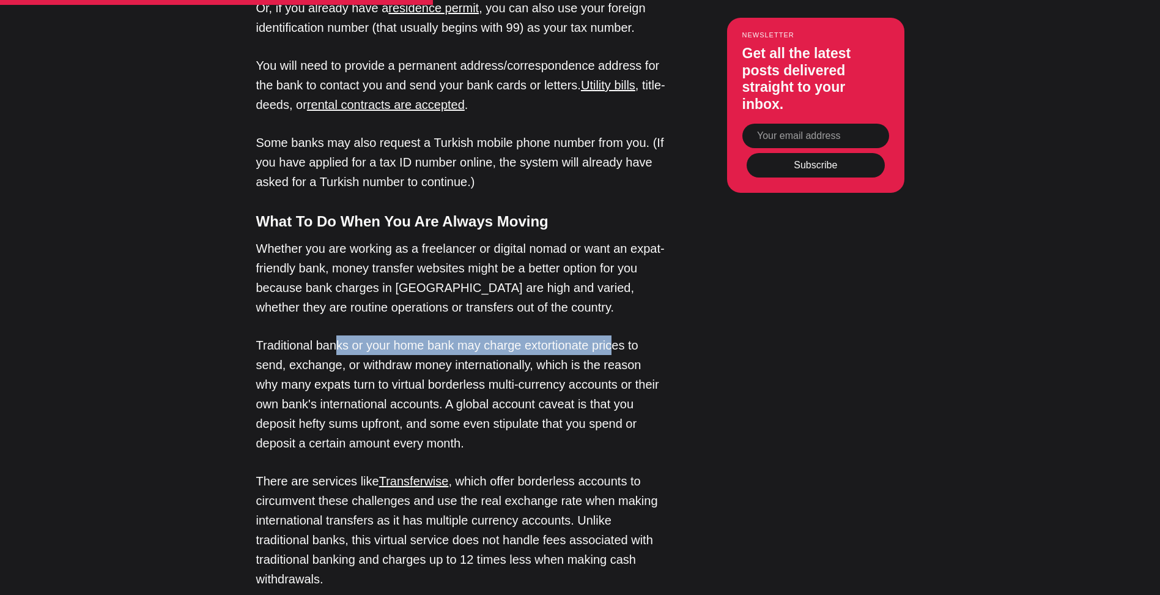
drag, startPoint x: 612, startPoint y: 204, endPoint x: 321, endPoint y: 205, distance: 290.5
click at [327, 335] on p "Traditional banks or your home bank may charge extortionate prices to send, exc…" at bounding box center [461, 393] width 410 height 117
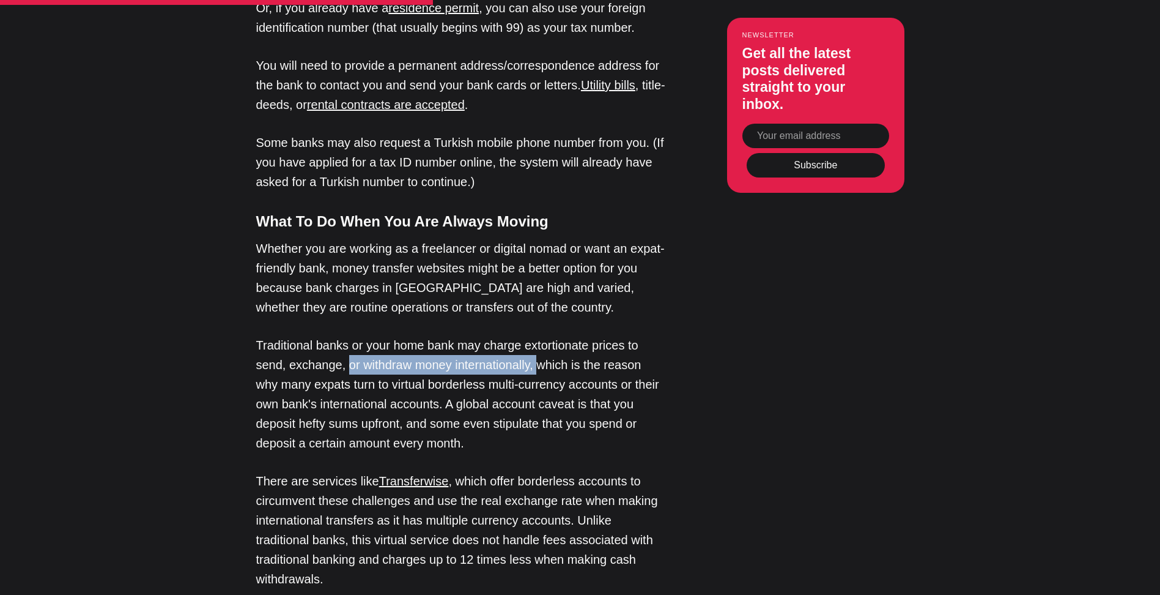
drag, startPoint x: 350, startPoint y: 224, endPoint x: 548, endPoint y: 226, distance: 197.6
click at [546, 335] on p "Traditional banks or your home bank may charge extortionate prices to send, exc…" at bounding box center [461, 393] width 410 height 117
click at [552, 335] on p "Traditional banks or your home bank may charge extortionate prices to send, exc…" at bounding box center [461, 393] width 410 height 117
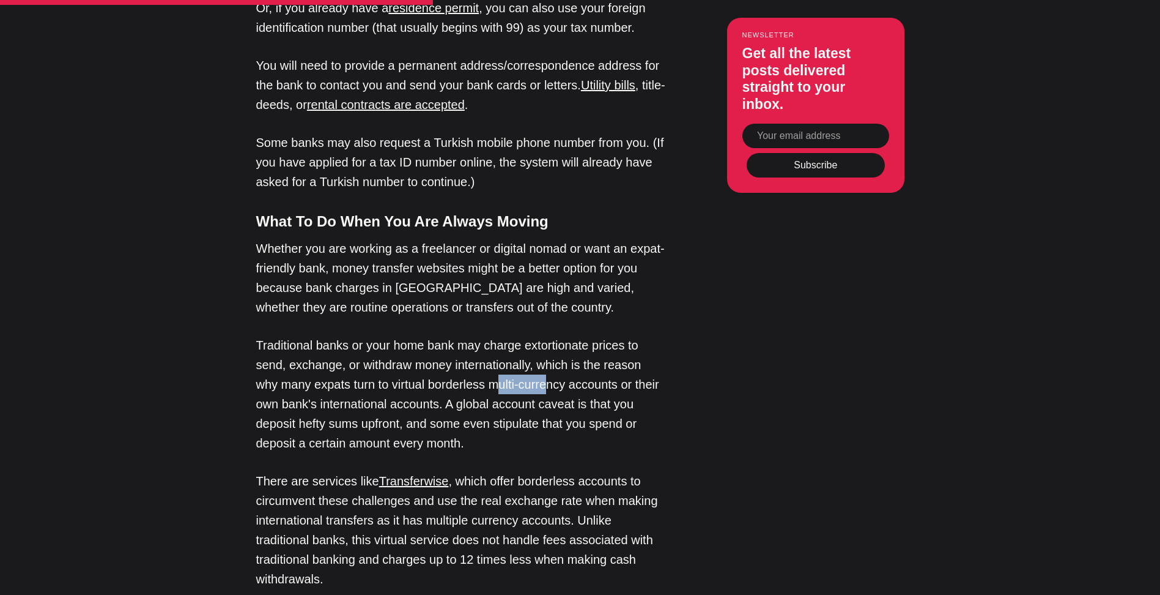
drag, startPoint x: 474, startPoint y: 245, endPoint x: 528, endPoint y: 245, distance: 53.8
click at [528, 335] on p "Traditional banks or your home bank may charge extortionate prices to send, exc…" at bounding box center [461, 393] width 410 height 117
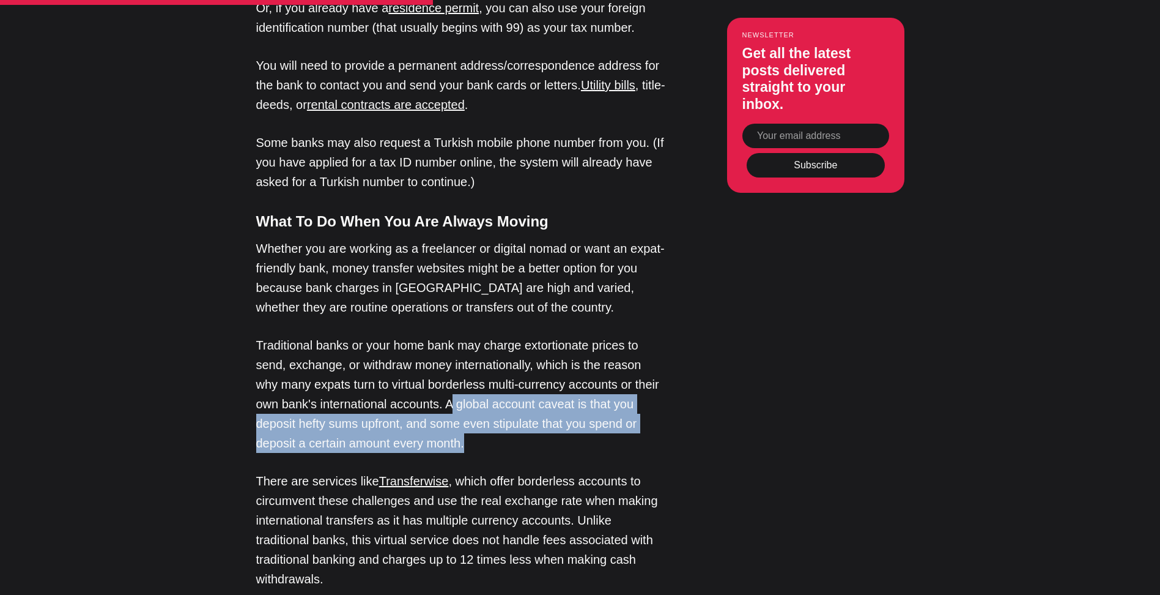
drag, startPoint x: 473, startPoint y: 262, endPoint x: 591, endPoint y: 298, distance: 123.4
click at [591, 335] on p "Traditional banks or your home bank may charge extortionate prices to send, exc…" at bounding box center [461, 393] width 410 height 117
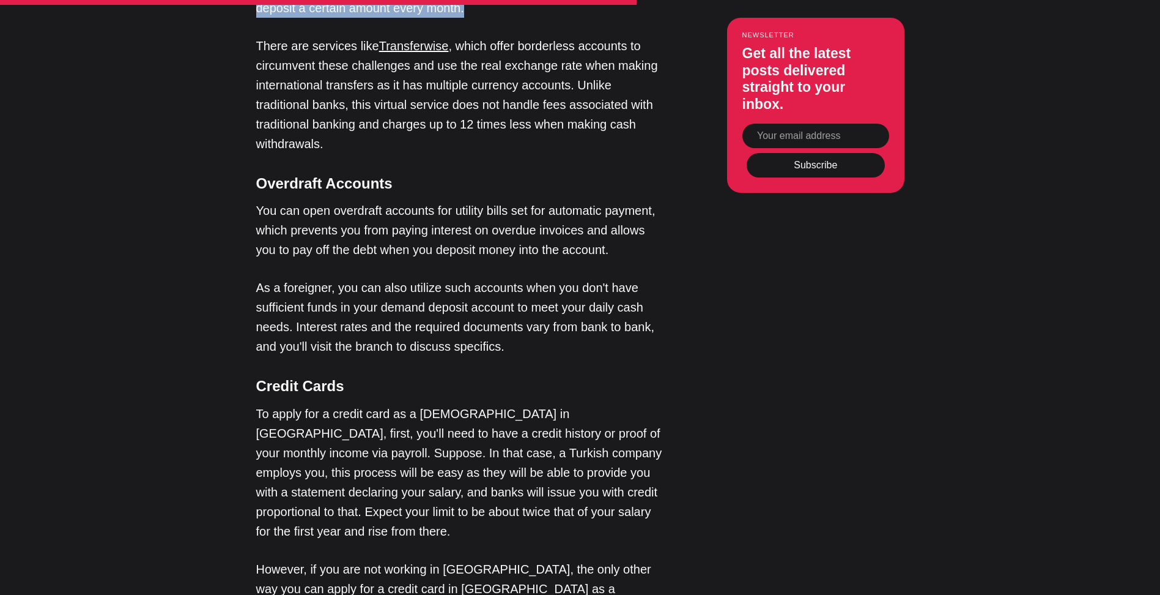
scroll to position [2324, 0]
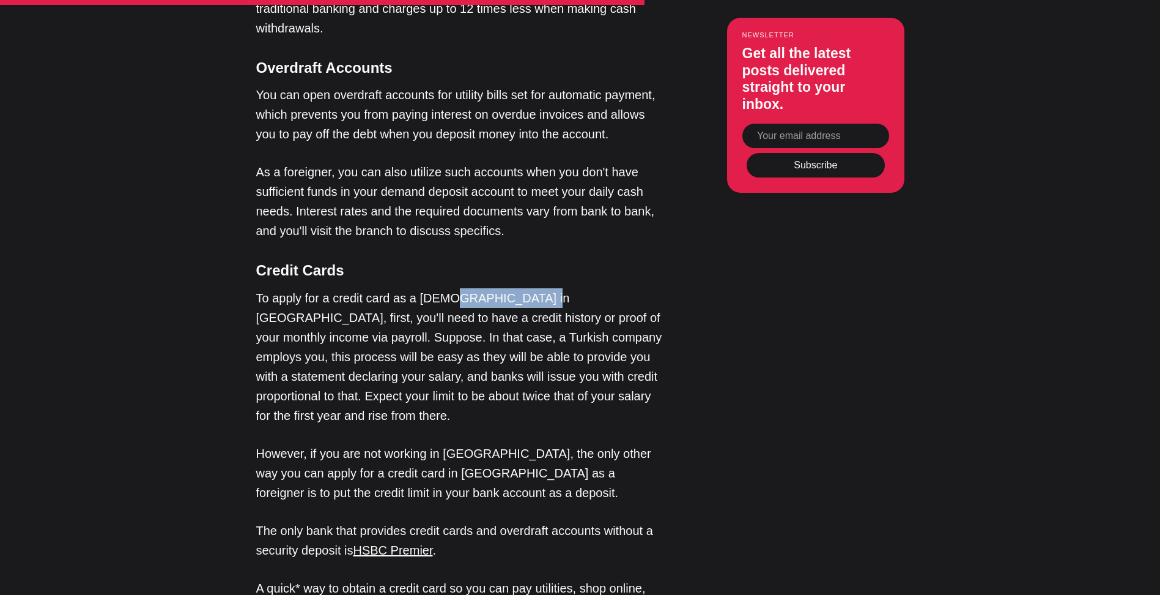
drag, startPoint x: 475, startPoint y: 155, endPoint x: 532, endPoint y: 155, distance: 57.5
click at [531, 288] on p "To apply for a credit card as a [DEMOGRAPHIC_DATA] in [GEOGRAPHIC_DATA], first,…" at bounding box center [461, 356] width 410 height 137
drag, startPoint x: 585, startPoint y: 158, endPoint x: 646, endPoint y: 181, distance: 65.4
click at [620, 288] on p "To apply for a credit card as a [DEMOGRAPHIC_DATA] in [GEOGRAPHIC_DATA], first,…" at bounding box center [461, 356] width 410 height 137
drag, startPoint x: 380, startPoint y: 177, endPoint x: 420, endPoint y: 177, distance: 39.1
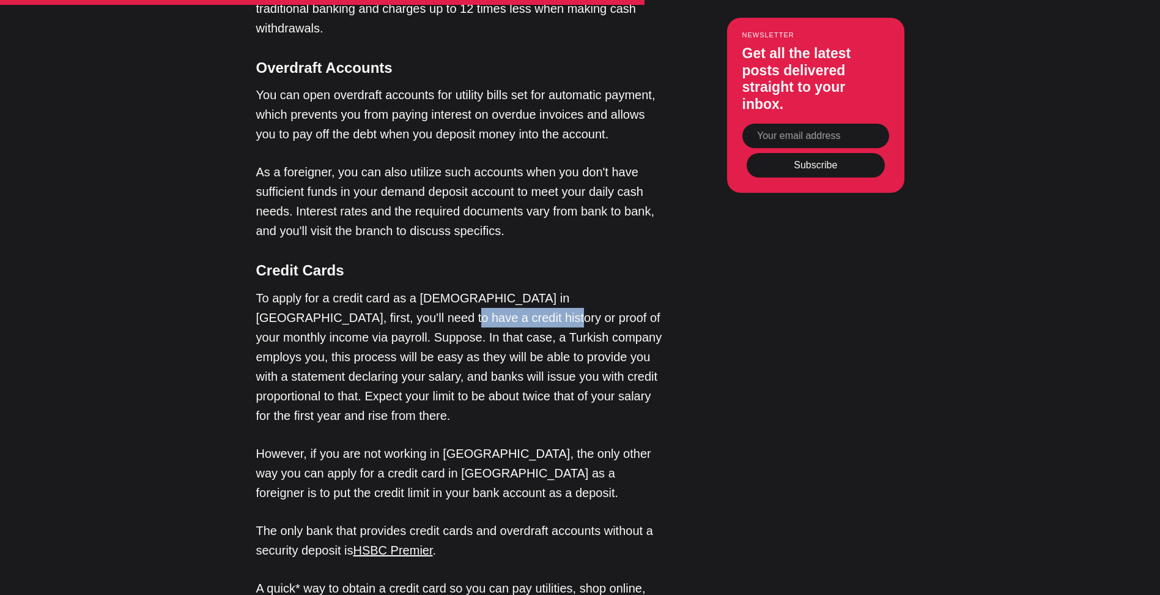
click at [418, 288] on p "To apply for a credit card as a [DEMOGRAPHIC_DATA] in [GEOGRAPHIC_DATA], first,…" at bounding box center [461, 356] width 410 height 137
drag, startPoint x: 486, startPoint y: 177, endPoint x: 553, endPoint y: 180, distance: 66.8
click at [541, 288] on p "To apply for a credit card as a [DEMOGRAPHIC_DATA] in [GEOGRAPHIC_DATA], first,…" at bounding box center [461, 356] width 410 height 137
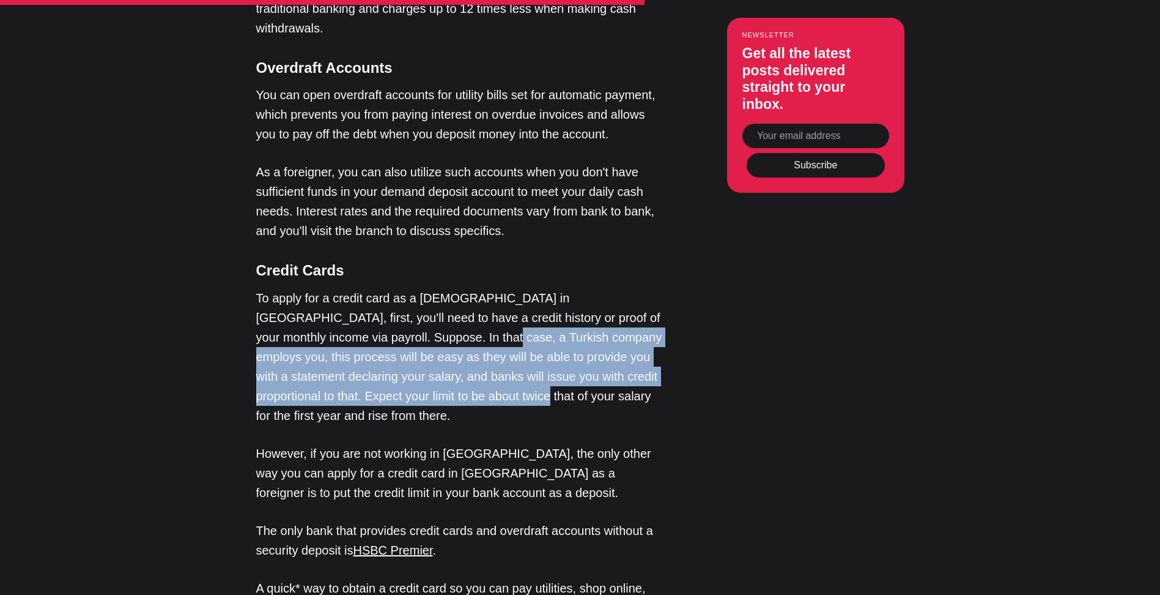
drag, startPoint x: 361, startPoint y: 198, endPoint x: 386, endPoint y: 257, distance: 64.4
click at [385, 288] on p "To apply for a credit card as a [DEMOGRAPHIC_DATA] in [GEOGRAPHIC_DATA], first,…" at bounding box center [461, 356] width 410 height 137
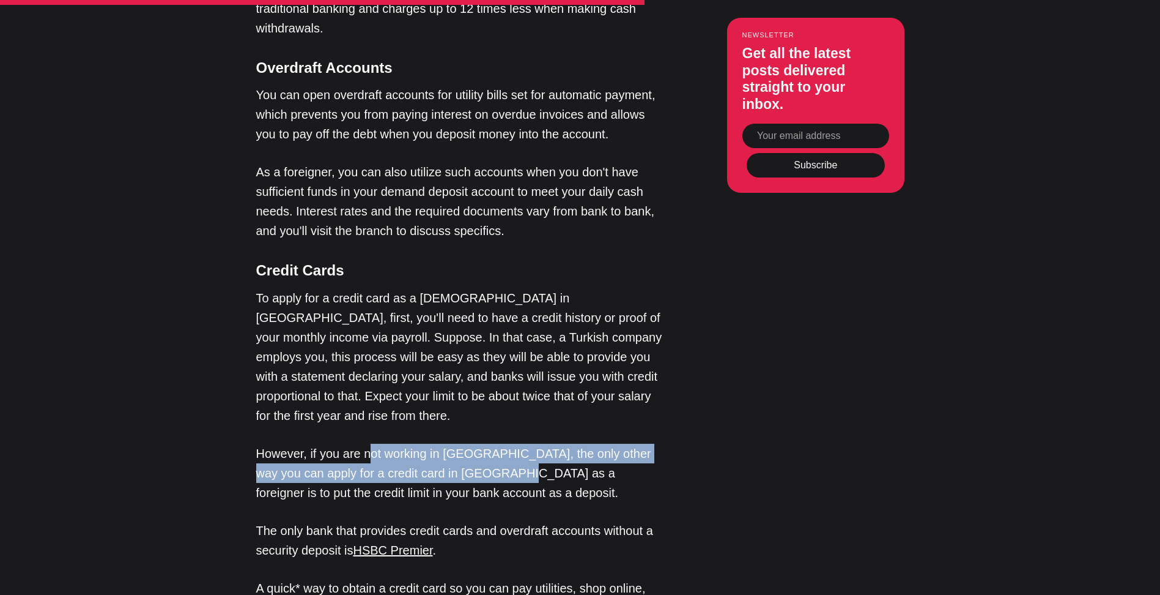
drag, startPoint x: 373, startPoint y: 297, endPoint x: 472, endPoint y: 314, distance: 100.7
click at [472, 443] on p "However, if you are not working in [GEOGRAPHIC_DATA], the only other way you ca…" at bounding box center [461, 472] width 410 height 59
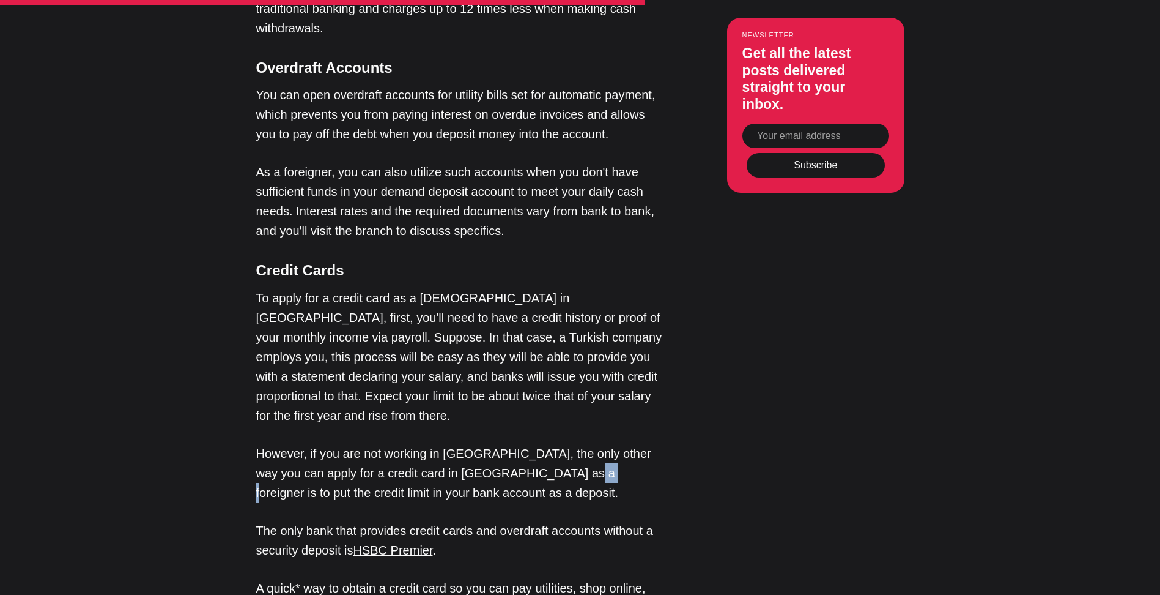
drag, startPoint x: 518, startPoint y: 313, endPoint x: 574, endPoint y: 302, distance: 56.6
click at [539, 443] on p "However, if you are not working in [GEOGRAPHIC_DATA], the only other way you ca…" at bounding box center [461, 472] width 410 height 59
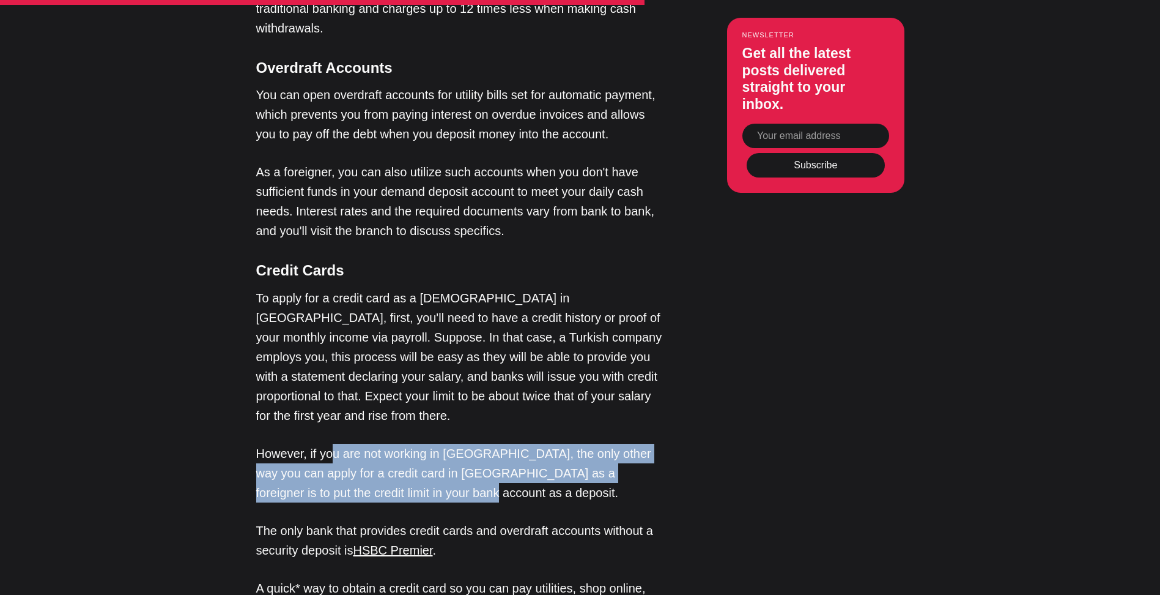
drag, startPoint x: 421, startPoint y: 293, endPoint x: 487, endPoint y: 327, distance: 74.4
click at [487, 443] on p "However, if you are not working in [GEOGRAPHIC_DATA], the only other way you ca…" at bounding box center [461, 472] width 410 height 59
click at [481, 443] on p "However, if you are not working in [GEOGRAPHIC_DATA], the only other way you ca…" at bounding box center [461, 472] width 410 height 59
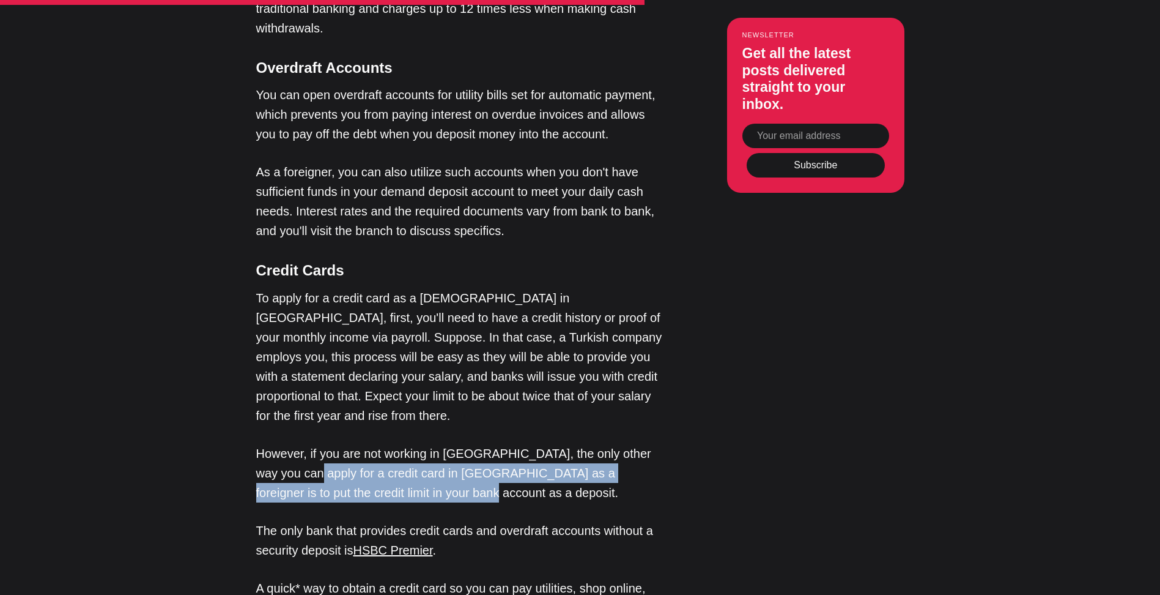
drag, startPoint x: 427, startPoint y: 332, endPoint x: 275, endPoint y: 302, distance: 154.6
click at [275, 443] on p "However, if you are not working in [GEOGRAPHIC_DATA], the only other way you ca…" at bounding box center [461, 472] width 410 height 59
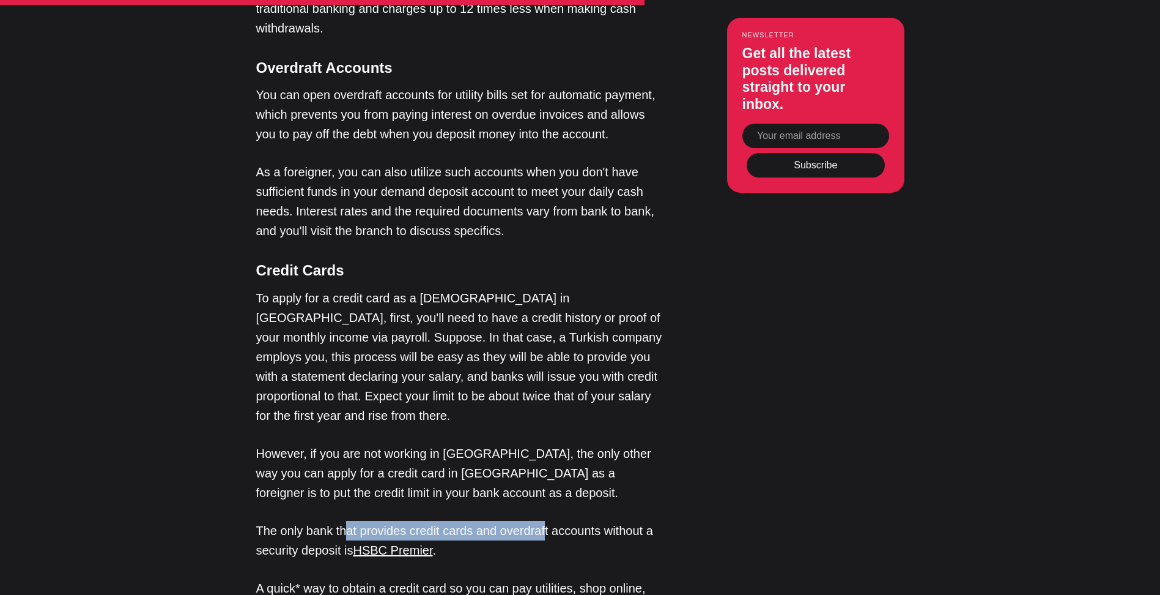
drag, startPoint x: 349, startPoint y: 365, endPoint x: 548, endPoint y: 370, distance: 198.9
click at [546, 520] on p "The only bank that provides credit cards and overdraft accounts without a secur…" at bounding box center [461, 539] width 410 height 39
click at [549, 520] on p "The only bank that provides credit cards and overdraft accounts without a secur…" at bounding box center [461, 539] width 410 height 39
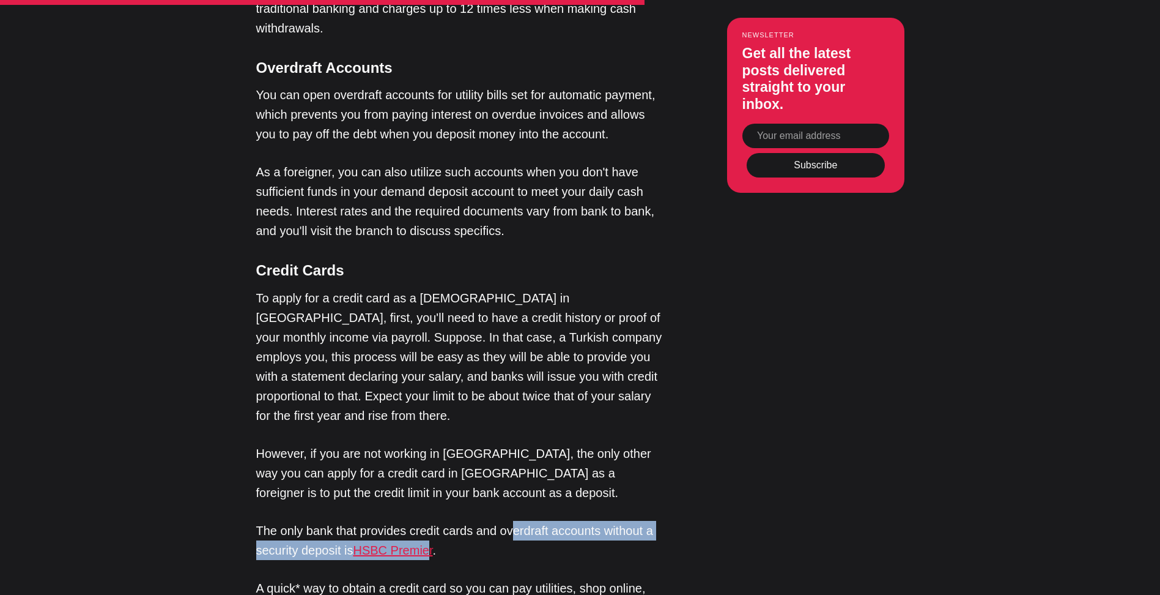
drag, startPoint x: 559, startPoint y: 368, endPoint x: 424, endPoint y: 388, distance: 136.7
click at [423, 520] on p "The only bank that provides credit cards and overdraft accounts without a secur…" at bounding box center [461, 539] width 410 height 39
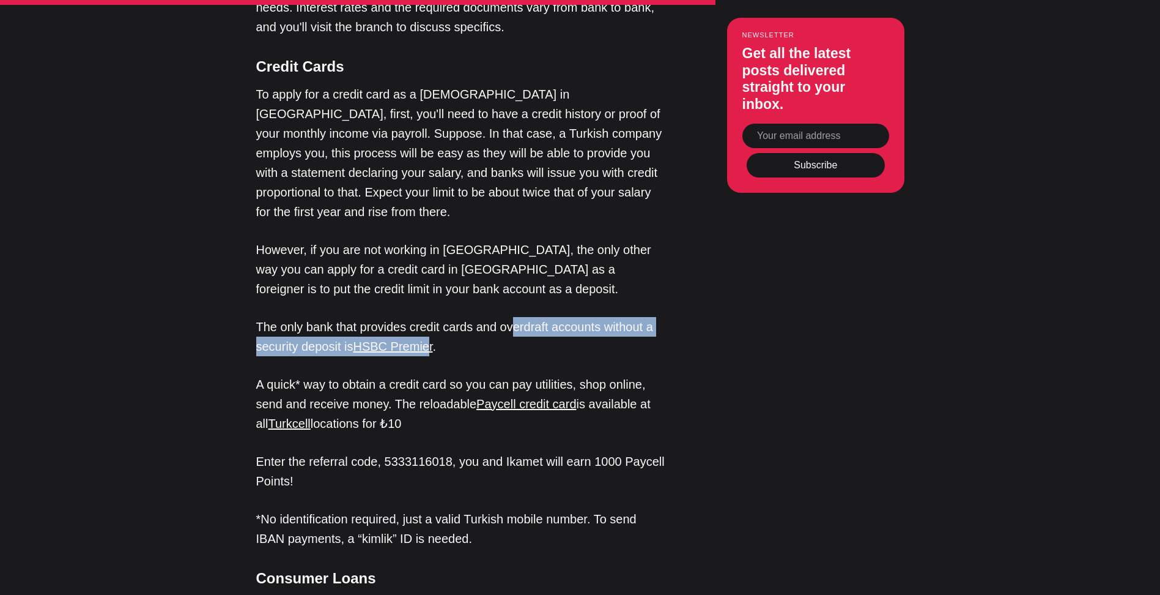
scroll to position [2569, 0]
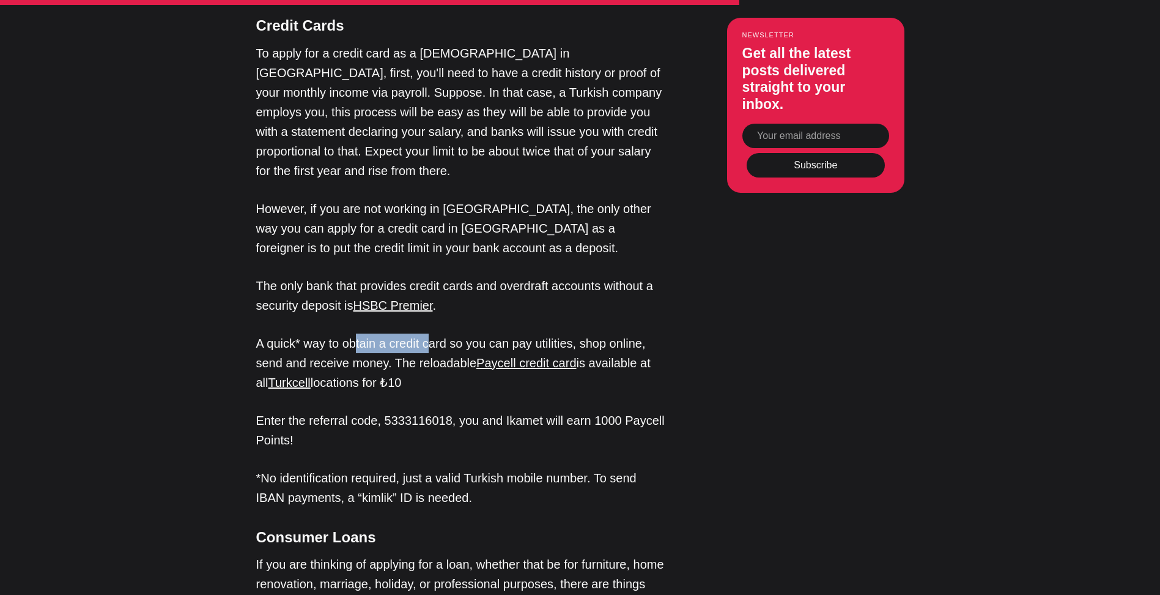
drag, startPoint x: 383, startPoint y: 182, endPoint x: 457, endPoint y: 183, distance: 74.6
click at [450, 333] on p "A quick* way to obtain a credit card so you can pay utilities, shop online, sen…" at bounding box center [461, 362] width 410 height 59
drag, startPoint x: 524, startPoint y: 183, endPoint x: 569, endPoint y: 209, distance: 51.7
click at [632, 333] on p "A quick* way to obtain a credit card so you can pay utilities, shop online, sen…" at bounding box center [461, 362] width 410 height 59
drag, startPoint x: 417, startPoint y: 202, endPoint x: 465, endPoint y: 202, distance: 48.9
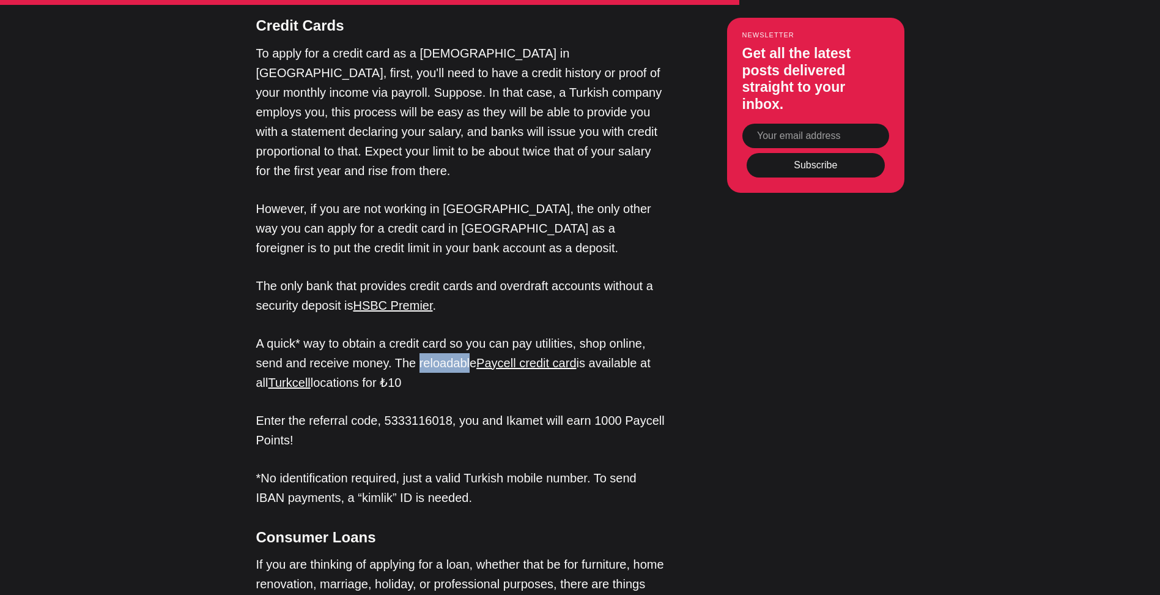
click at [465, 333] on p "A quick* way to obtain a credit card so you can pay utilities, shop online, sen…" at bounding box center [461, 362] width 410 height 59
click at [659, 333] on p "A quick* way to obtain a credit card so you can pay utilities, shop online, sen…" at bounding box center [461, 362] width 410 height 59
click at [366, 333] on p "A quick* way to obtain a credit card so you can pay utilities, shop online, sen…" at bounding box center [461, 362] width 410 height 59
drag, startPoint x: 402, startPoint y: 223, endPoint x: 385, endPoint y: 216, distance: 18.1
click at [385, 333] on p "A quick* way to obtain a credit card so you can pay utilities, shop online, sen…" at bounding box center [461, 362] width 410 height 59
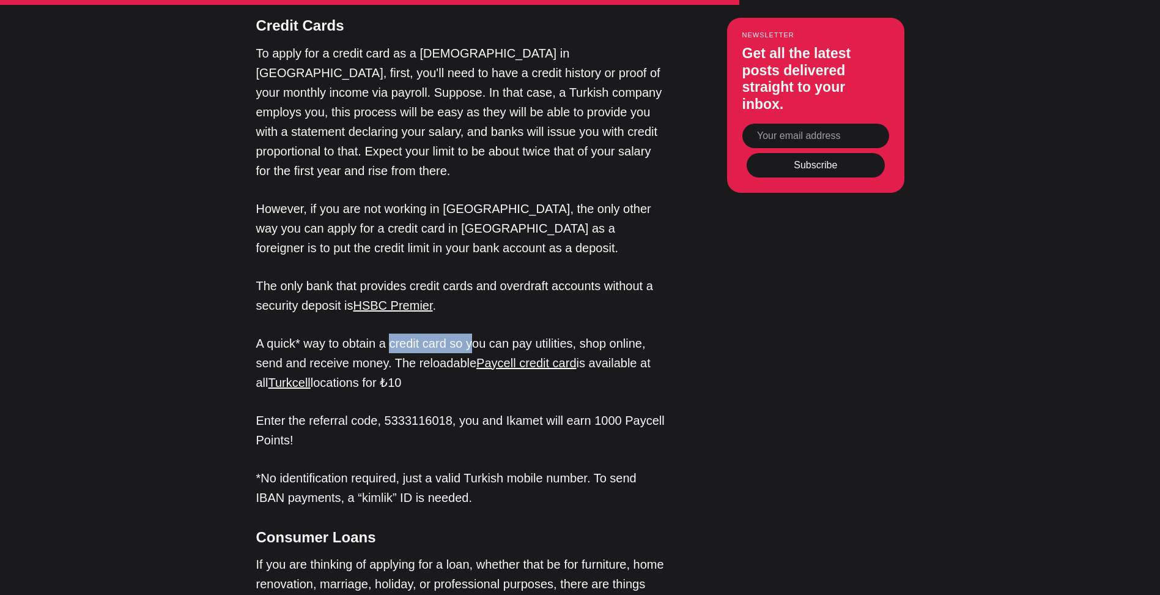
drag, startPoint x: 392, startPoint y: 185, endPoint x: 475, endPoint y: 185, distance: 82.6
click at [475, 333] on p "A quick* way to obtain a credit card so you can pay utilities, shop online, sen…" at bounding box center [461, 362] width 410 height 59
click at [509, 333] on p "A quick* way to obtain a credit card so you can pay utilities, shop online, sen…" at bounding box center [461, 362] width 410 height 59
drag, startPoint x: 588, startPoint y: 183, endPoint x: 468, endPoint y: 183, distance: 120.5
click at [468, 333] on p "A quick* way to obtain a credit card so you can pay utilities, shop online, sen…" at bounding box center [461, 362] width 410 height 59
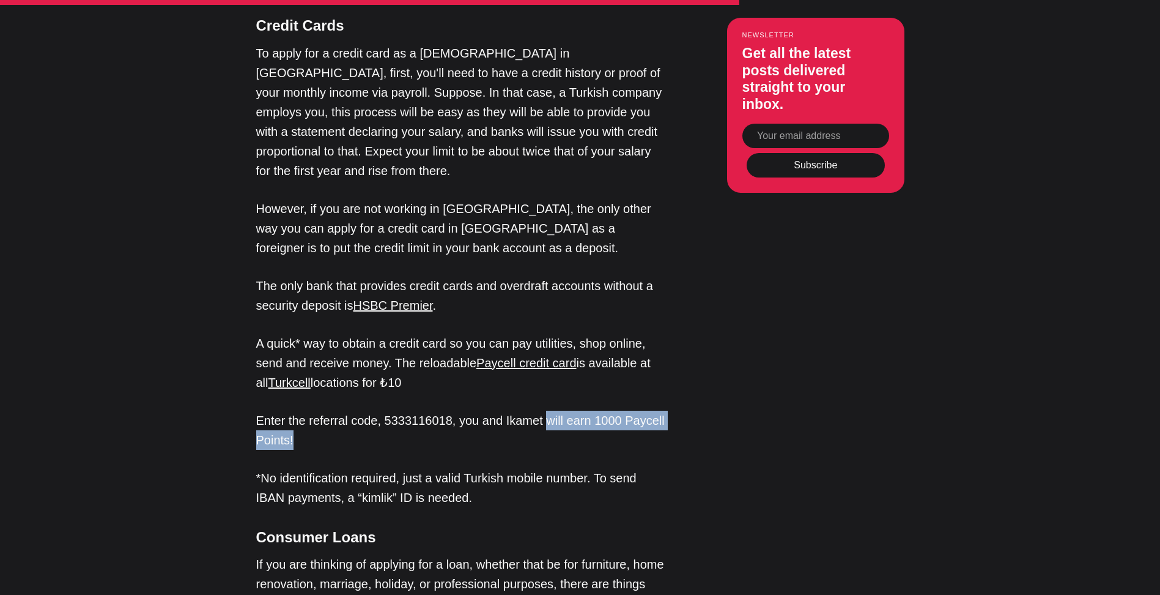
drag, startPoint x: 544, startPoint y: 258, endPoint x: 670, endPoint y: 269, distance: 125.9
click at [670, 269] on div "Editor’s Choice About [GEOGRAPHIC_DATA]: An Introduction In [GEOGRAPHIC_DATA], …" at bounding box center [580, 17] width 765 height 3069
drag, startPoint x: 326, startPoint y: 318, endPoint x: 381, endPoint y: 317, distance: 55.1
click at [374, 468] on p "*No identification required, just a valid Turkish mobile number. To send IBAN p…" at bounding box center [461, 487] width 410 height 39
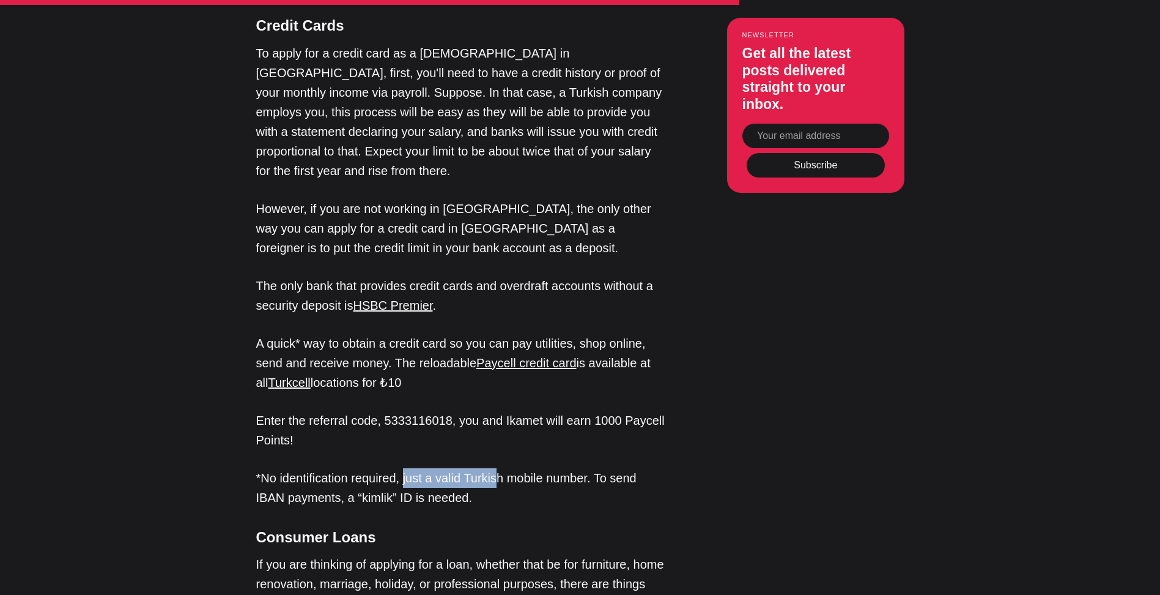
drag, startPoint x: 409, startPoint y: 317, endPoint x: 497, endPoint y: 317, distance: 88.1
click at [497, 468] on p "*No identification required, just a valid Turkish mobile number. To send IBAN p…" at bounding box center [461, 487] width 410 height 39
drag, startPoint x: 530, startPoint y: 316, endPoint x: 593, endPoint y: 315, distance: 62.4
click at [571, 468] on p "*No identification required, just a valid Turkish mobile number. To send IBAN p…" at bounding box center [461, 487] width 410 height 39
click at [634, 468] on p "*No identification required, just a valid Turkish mobile number. To send IBAN p…" at bounding box center [461, 487] width 410 height 39
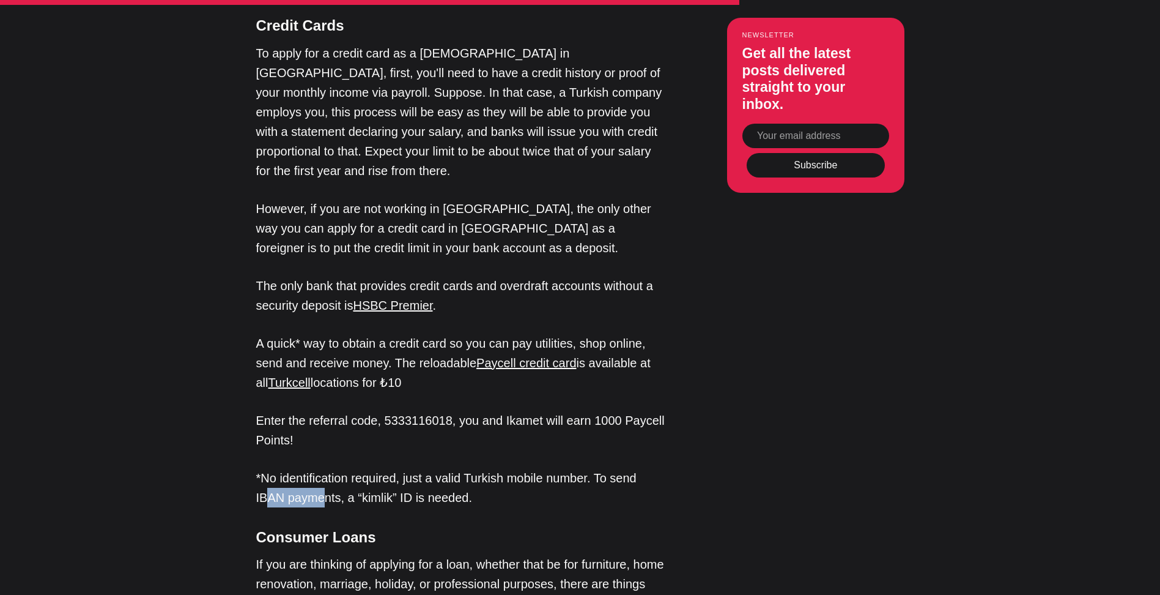
drag, startPoint x: 272, startPoint y: 335, endPoint x: 325, endPoint y: 335, distance: 53.2
click at [325, 468] on p "*No identification required, just a valid Turkish mobile number. To send IBAN p…" at bounding box center [461, 487] width 410 height 39
drag, startPoint x: 352, startPoint y: 335, endPoint x: 513, endPoint y: 319, distance: 161.1
click at [418, 468] on p "*No identification required, just a valid Turkish mobile number. To send IBAN p…" at bounding box center [461, 487] width 410 height 39
click at [488, 468] on p "*No identification required, just a valid Turkish mobile number. To send IBAN p…" at bounding box center [461, 487] width 410 height 39
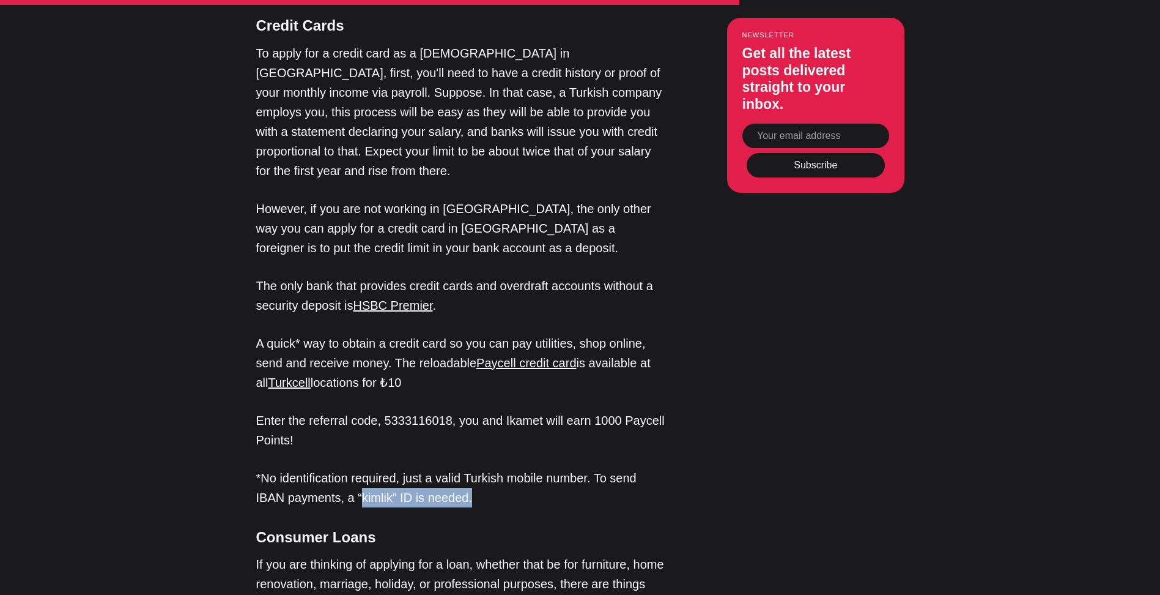
drag, startPoint x: 475, startPoint y: 339, endPoint x: 357, endPoint y: 338, distance: 117.4
click at [357, 468] on p "*No identification required, just a valid Turkish mobile number. To send IBAN p…" at bounding box center [461, 487] width 410 height 39
click at [351, 468] on p "*No identification required, just a valid Turkish mobile number. To send IBAN p…" at bounding box center [461, 487] width 410 height 39
drag, startPoint x: 400, startPoint y: 403, endPoint x: 413, endPoint y: 403, distance: 12.8
click at [413, 554] on p "If you are thinking of applying for a loan, whether that be for furniture, home…" at bounding box center [461, 583] width 410 height 59
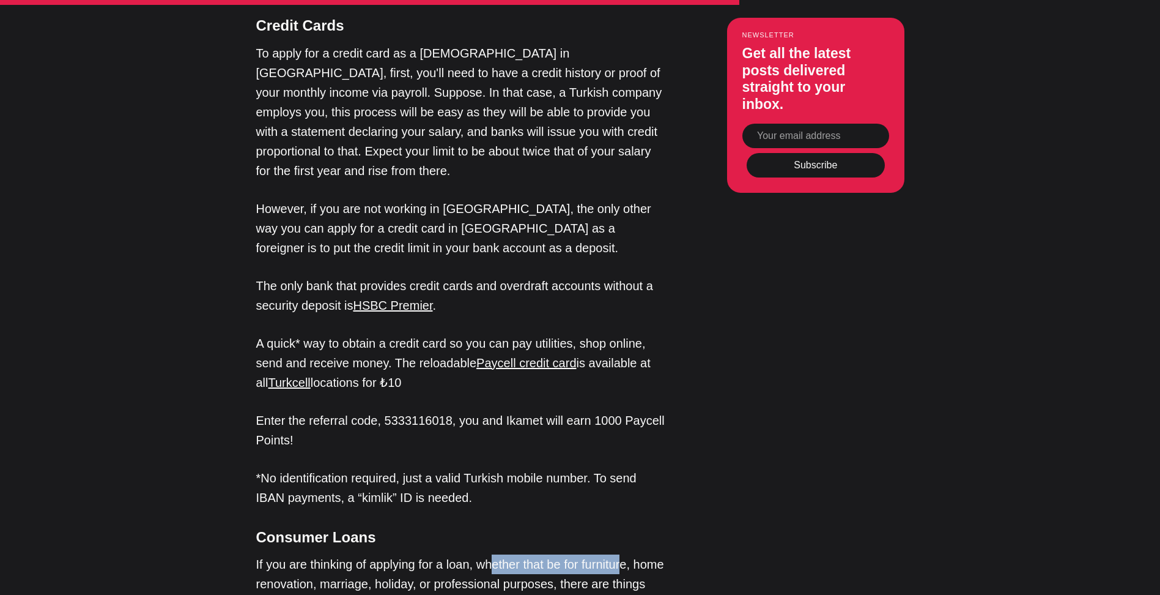
drag, startPoint x: 492, startPoint y: 402, endPoint x: 627, endPoint y: 404, distance: 135.2
click at [627, 554] on p "If you are thinking of applying for a loan, whether that be for furniture, home…" at bounding box center [461, 583] width 410 height 59
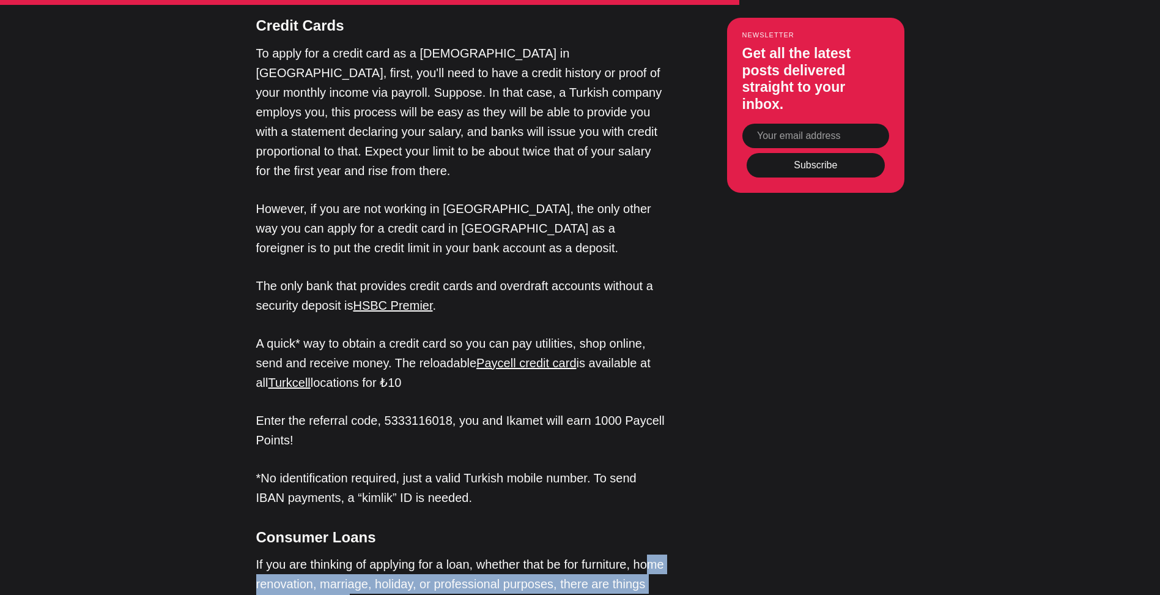
drag, startPoint x: 316, startPoint y: 421, endPoint x: 398, endPoint y: 439, distance: 83.9
click at [398, 554] on p "If you are thinking of applying for a loan, whether that be for furniture, home…" at bounding box center [461, 583] width 410 height 59
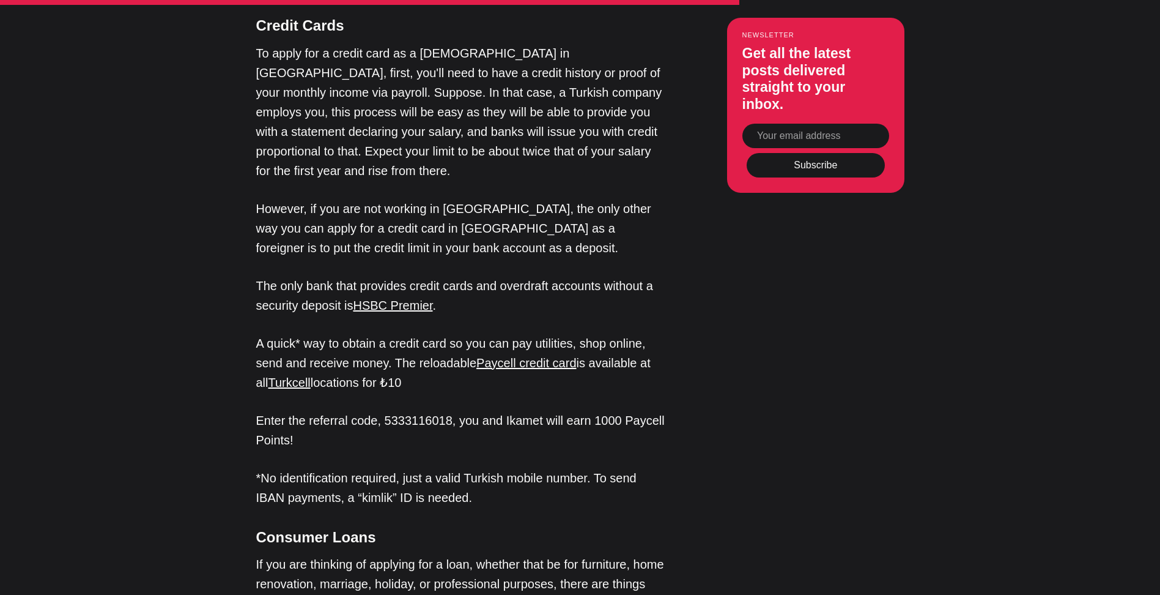
drag, startPoint x: 309, startPoint y: 472, endPoint x: 572, endPoint y: 478, distance: 263.1
